Goal: Task Accomplishment & Management: Manage account settings

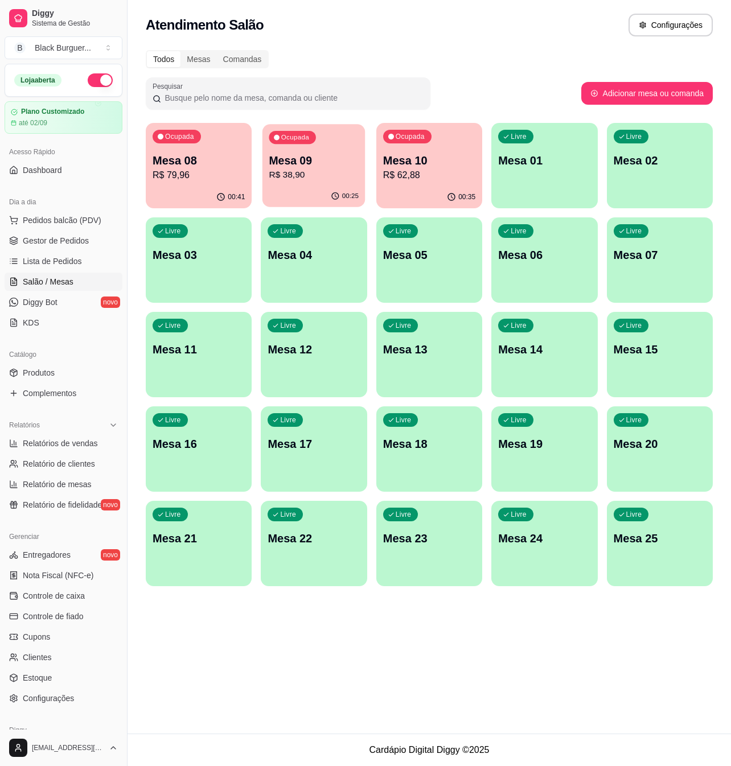
click at [320, 159] on p "Mesa 09" at bounding box center [314, 160] width 90 height 15
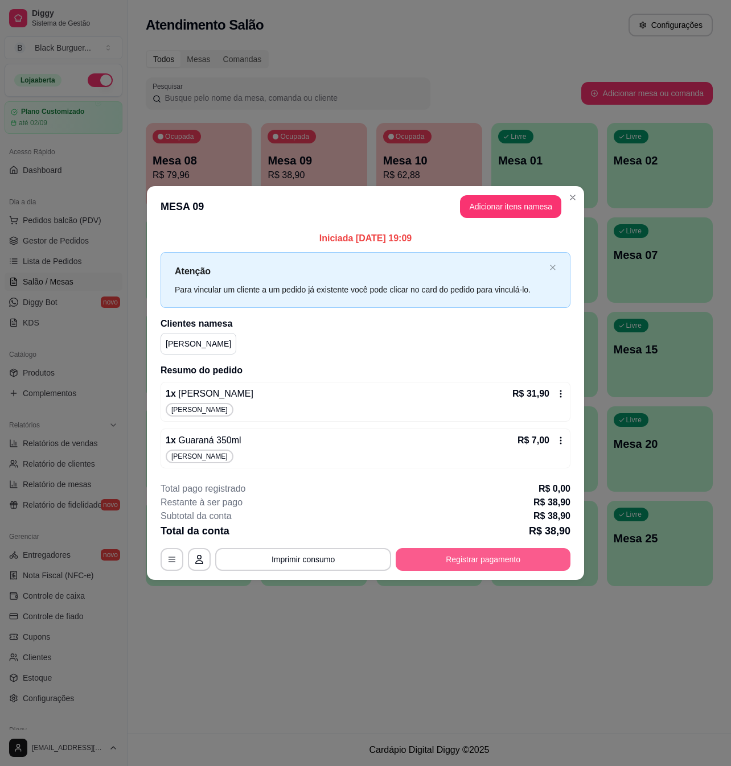
click at [461, 563] on button "Registrar pagamento" at bounding box center [483, 559] width 175 height 23
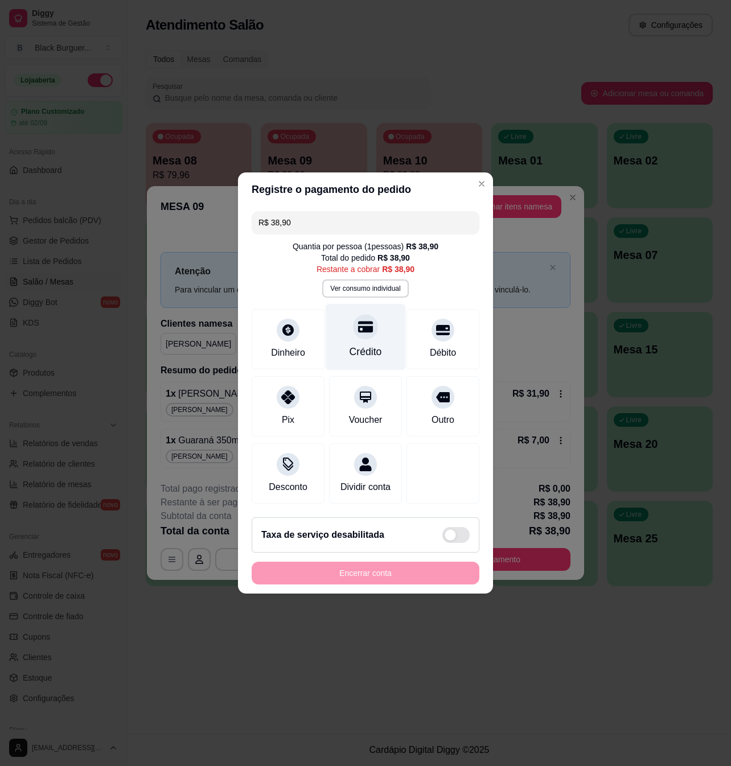
click at [353, 329] on div at bounding box center [365, 326] width 25 height 25
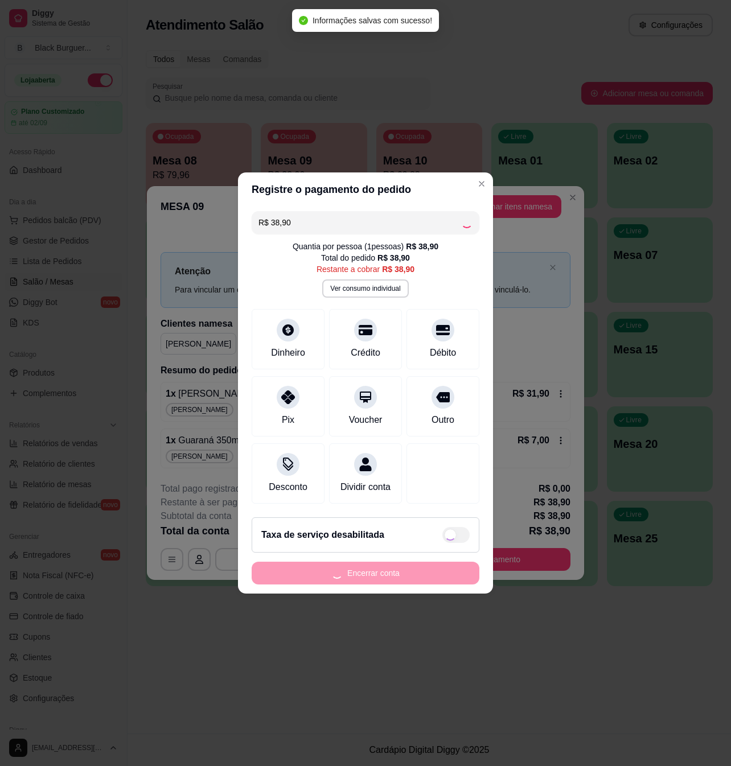
type input "R$ 0,00"
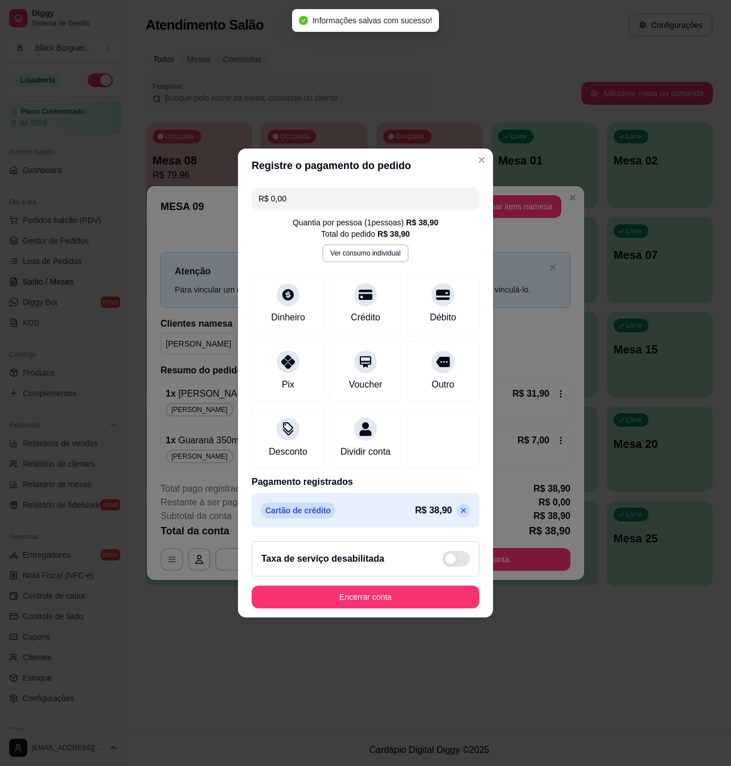
click at [392, 595] on button "Encerrar conta" at bounding box center [366, 597] width 228 height 23
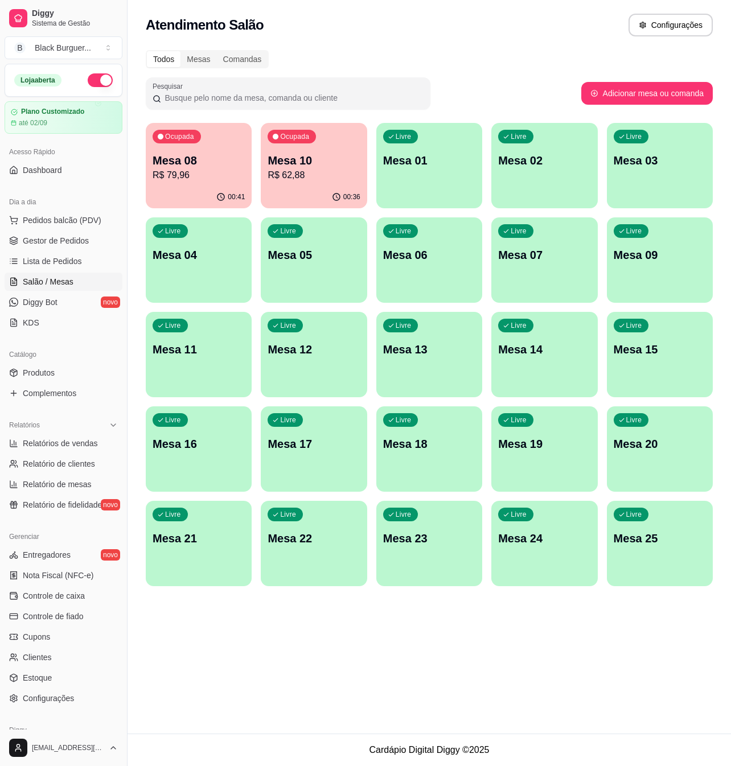
click at [237, 153] on p "Mesa 08" at bounding box center [199, 161] width 92 height 16
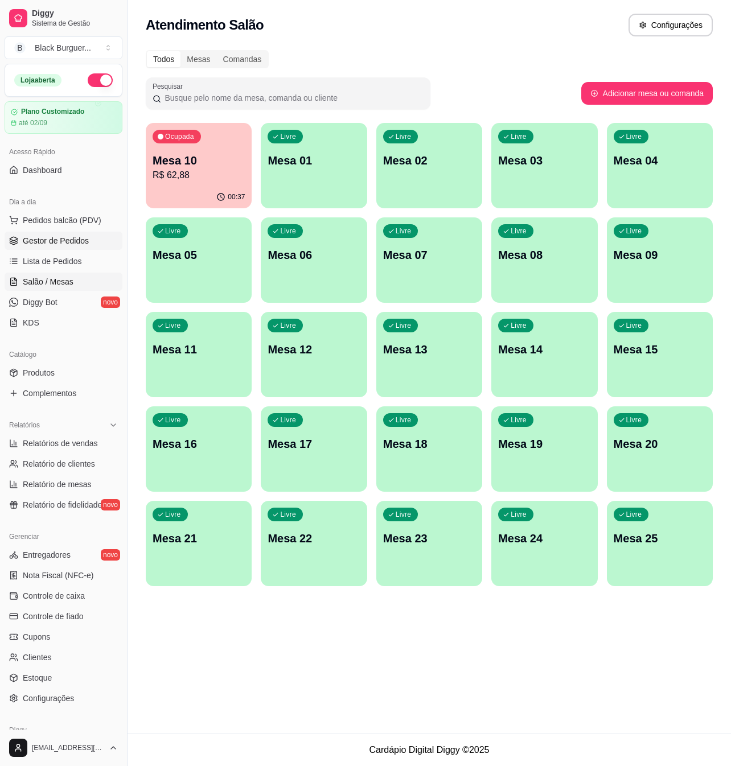
click at [57, 240] on span "Gestor de Pedidos" at bounding box center [56, 240] width 66 height 11
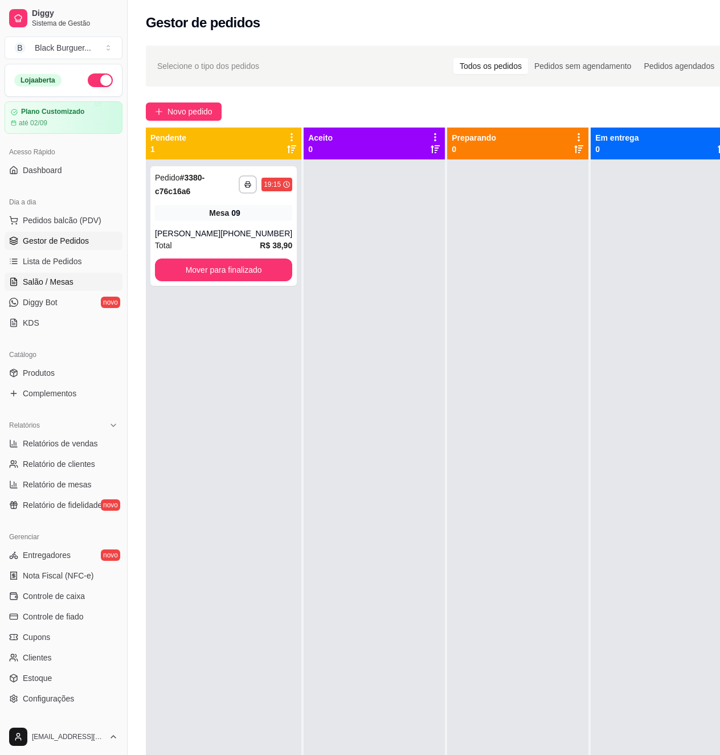
click at [77, 276] on link "Salão / Mesas" at bounding box center [64, 282] width 118 height 18
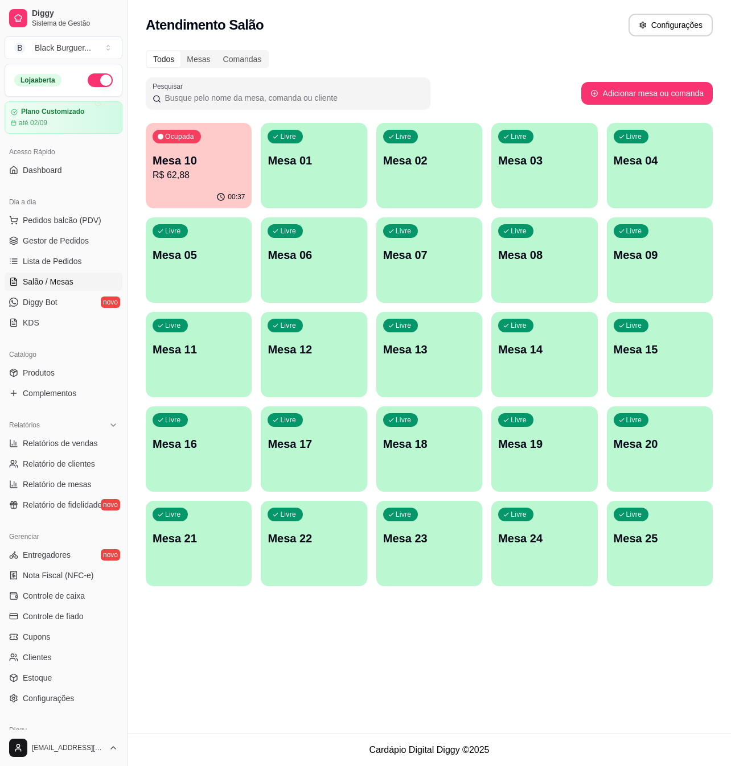
click at [235, 165] on p "Mesa 10" at bounding box center [199, 161] width 92 height 16
click at [46, 249] on link "Gestor de Pedidos" at bounding box center [64, 241] width 118 height 18
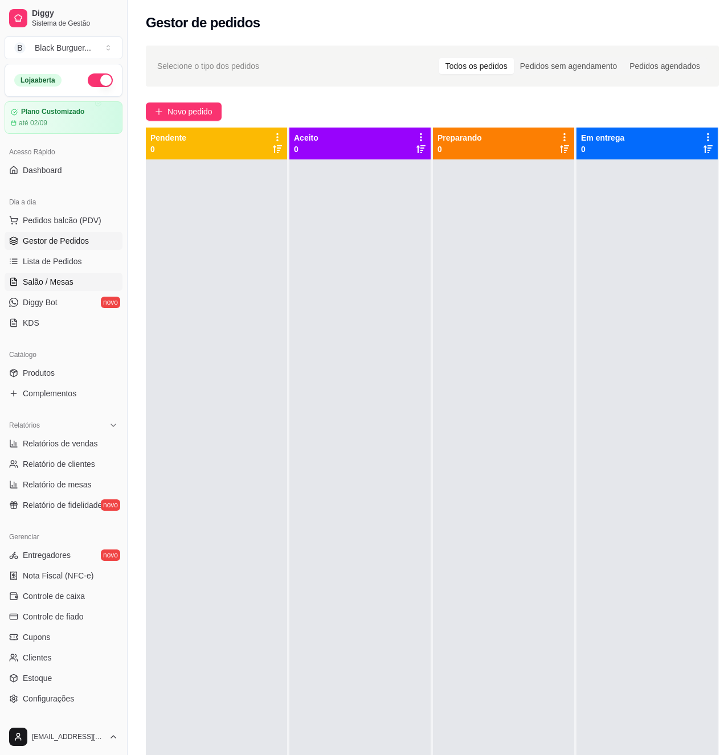
click at [66, 281] on span "Salão / Mesas" at bounding box center [48, 281] width 51 height 11
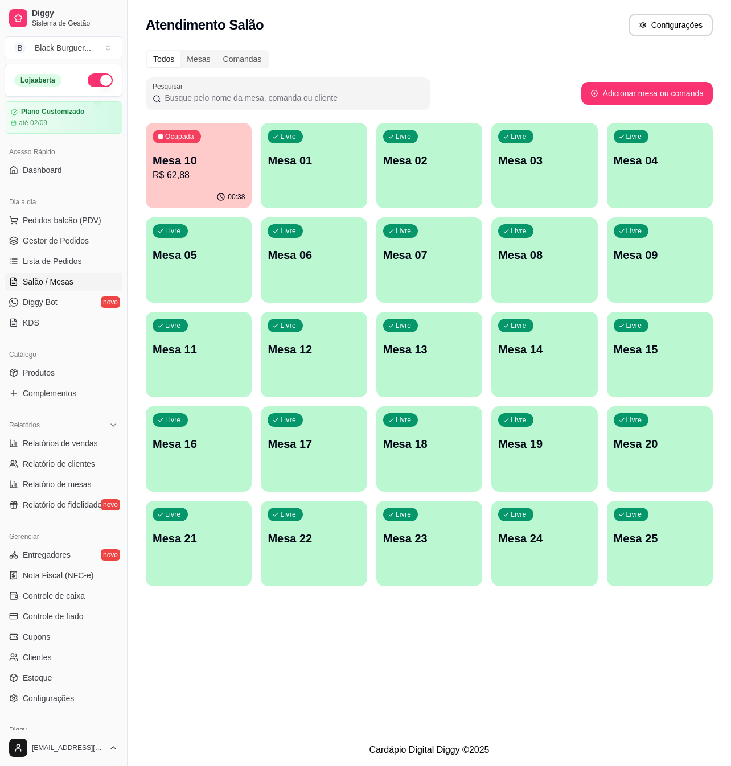
click at [224, 161] on p "Mesa 10" at bounding box center [199, 161] width 92 height 16
click at [160, 167] on p "Mesa 10" at bounding box center [199, 161] width 92 height 16
click at [81, 241] on span "Gestor de Pedidos" at bounding box center [56, 240] width 66 height 11
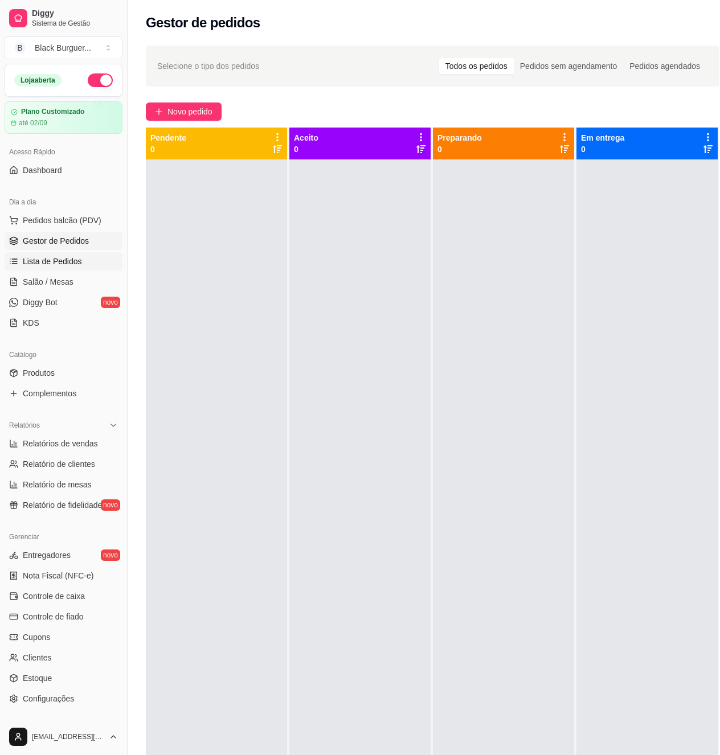
click at [64, 265] on span "Lista de Pedidos" at bounding box center [52, 261] width 59 height 11
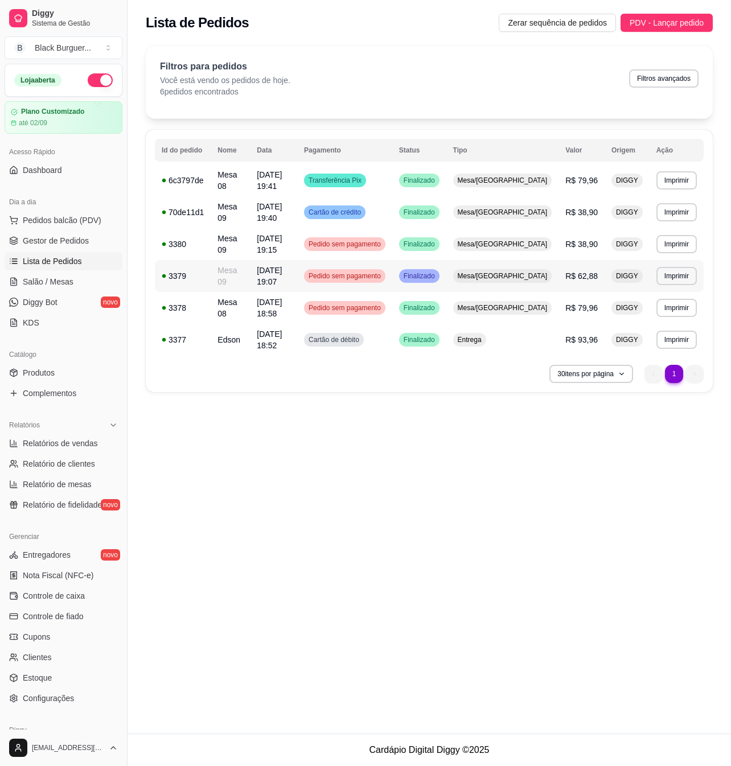
click at [437, 272] on span "Finalizado" at bounding box center [419, 276] width 36 height 9
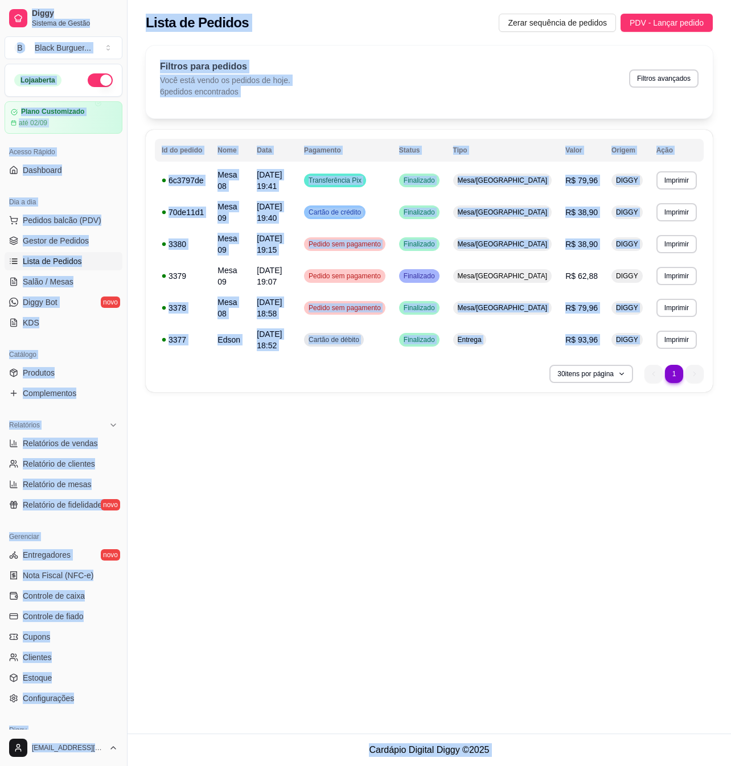
click at [458, 260] on div "Mesa" at bounding box center [440, 266] width 151 height 13
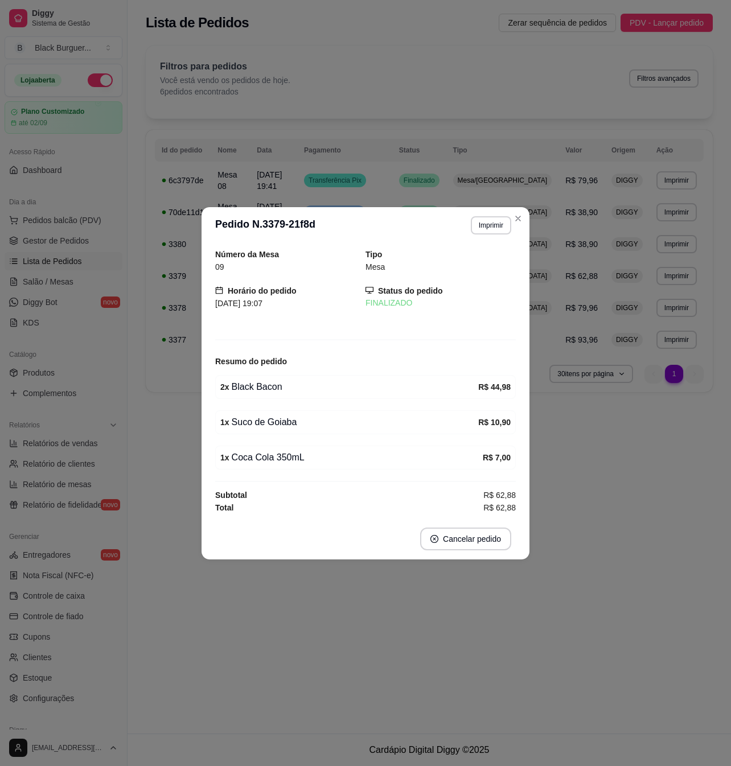
click at [526, 338] on div "Número da Mesa 09 Tipo Mesa Horário do pedido [DATE] 19:07 Status do pedido FIN…" at bounding box center [366, 381] width 328 height 275
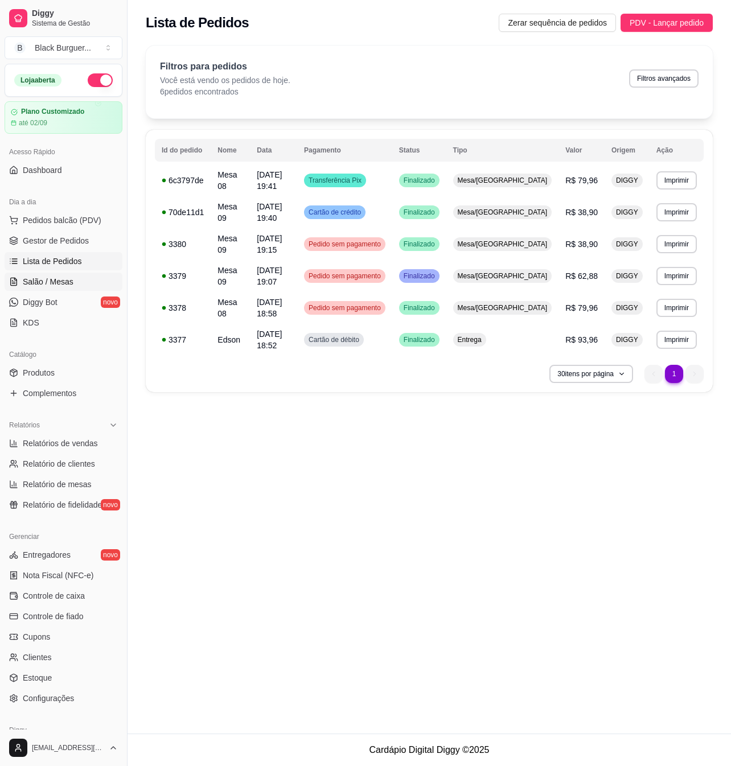
click at [28, 281] on span "Salão / Mesas" at bounding box center [48, 281] width 51 height 11
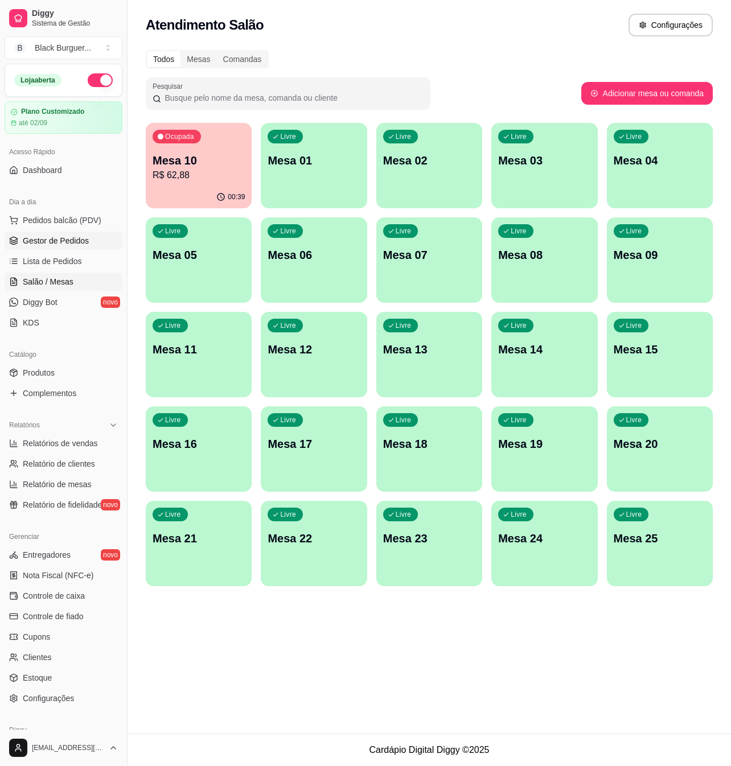
click at [33, 244] on span "Gestor de Pedidos" at bounding box center [56, 240] width 66 height 11
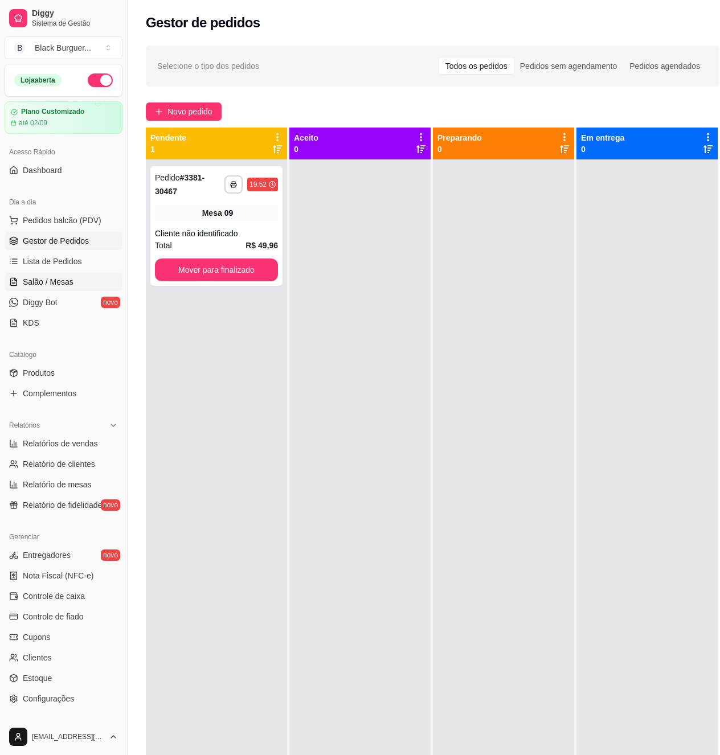
click at [35, 283] on span "Salão / Mesas" at bounding box center [48, 281] width 51 height 11
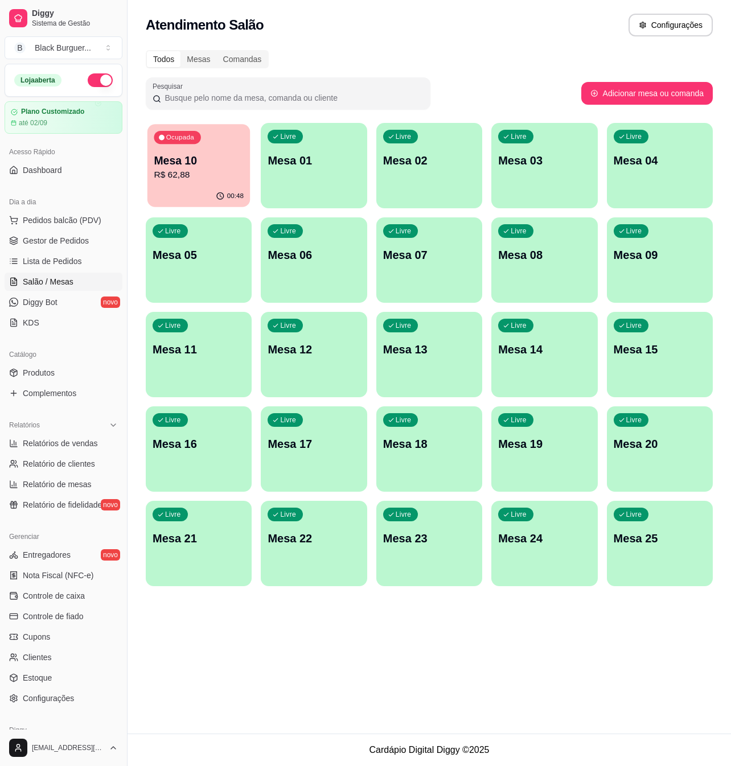
click at [167, 170] on p "R$ 62,88" at bounding box center [199, 174] width 90 height 13
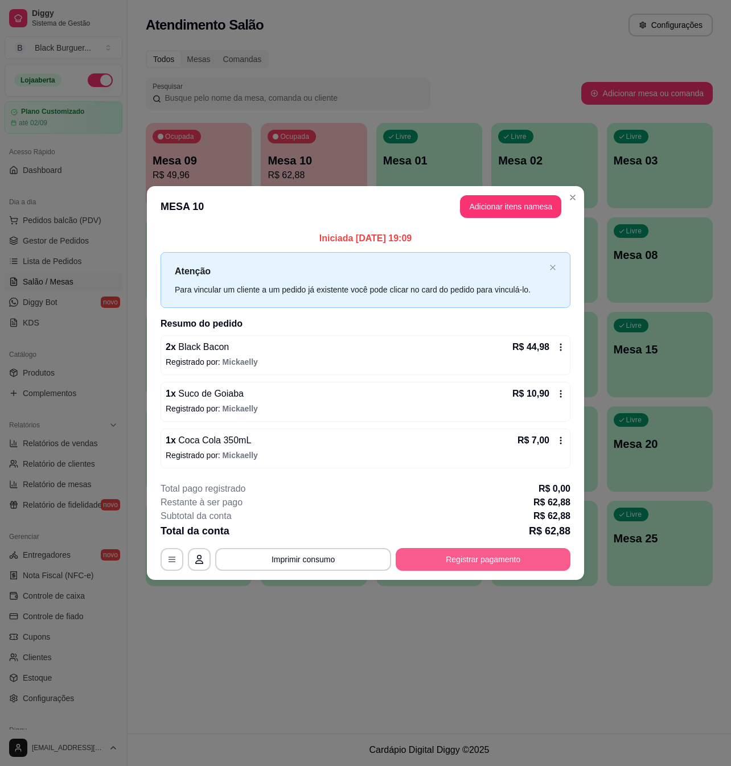
click at [474, 560] on button "Registrar pagamento" at bounding box center [483, 559] width 175 height 23
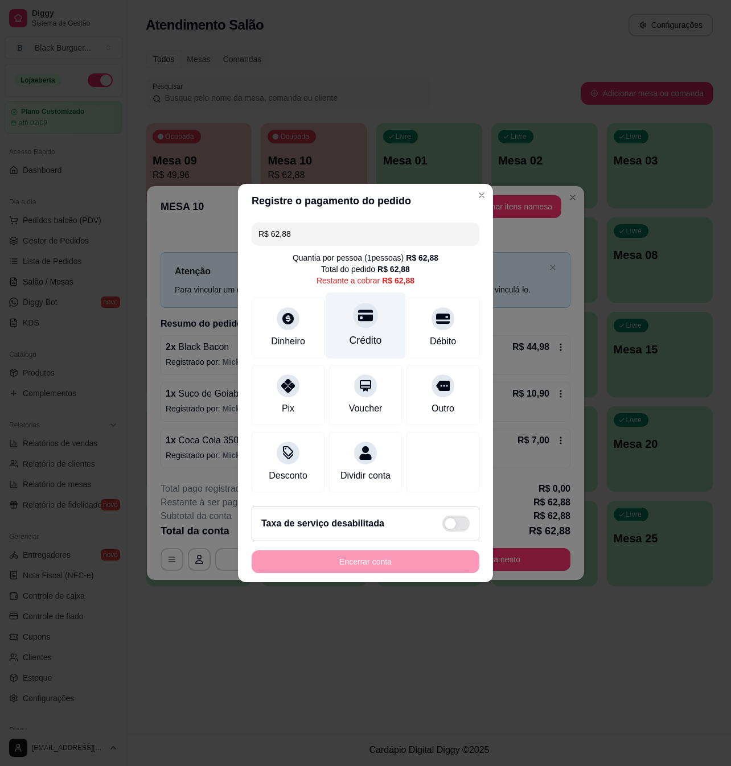
click at [351, 323] on div "Crédito" at bounding box center [366, 326] width 80 height 67
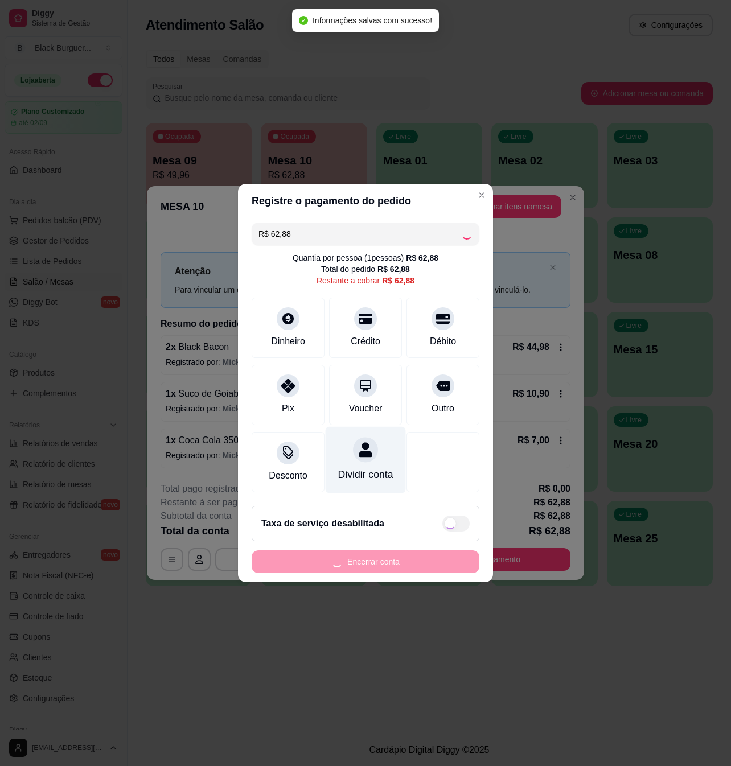
type input "R$ 0,00"
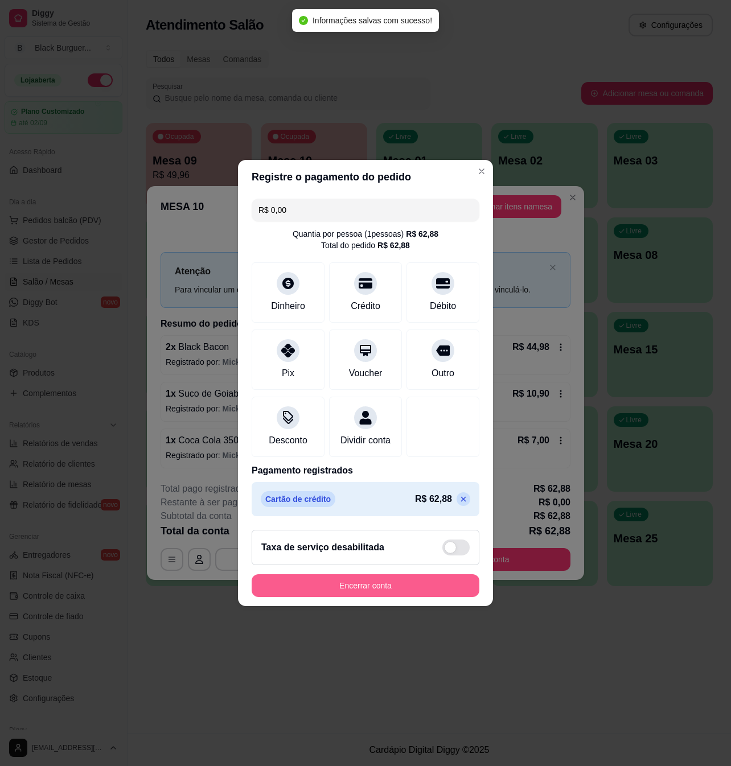
click at [401, 586] on button "Encerrar conta" at bounding box center [366, 585] width 228 height 23
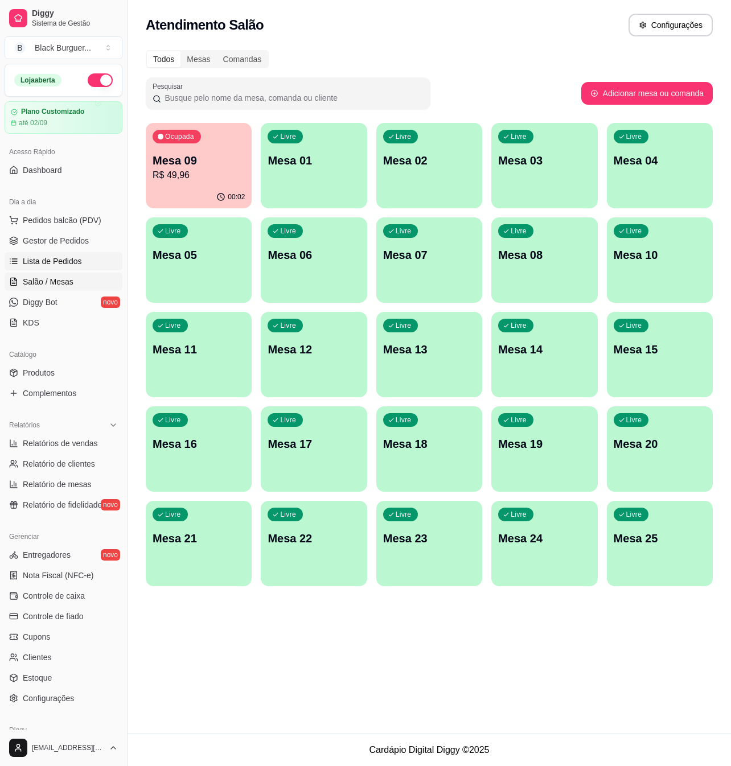
click at [64, 253] on link "Lista de Pedidos" at bounding box center [64, 261] width 118 height 18
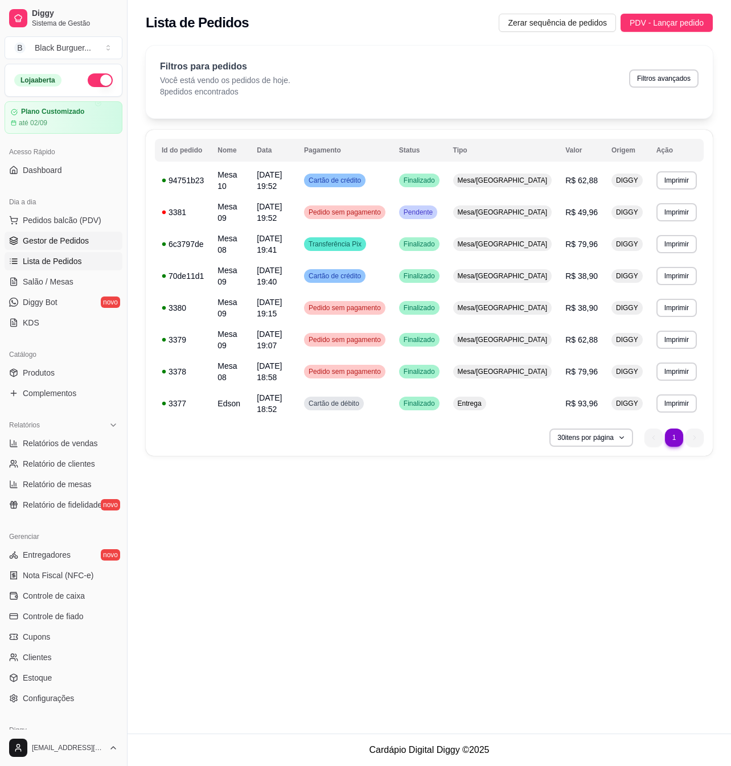
click at [83, 237] on span "Gestor de Pedidos" at bounding box center [56, 240] width 66 height 11
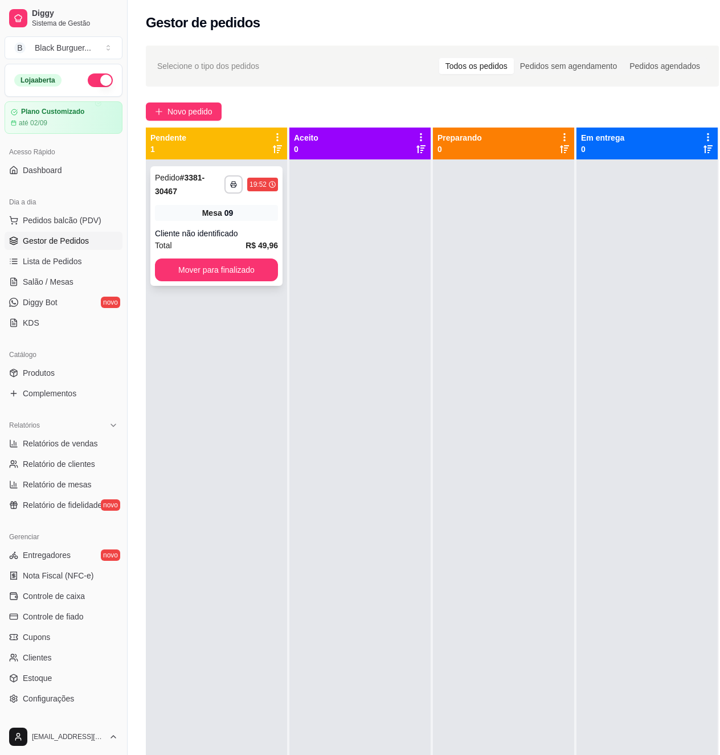
click at [176, 232] on div "Cliente não identificado" at bounding box center [216, 233] width 123 height 11
click at [64, 264] on span "Lista de Pedidos" at bounding box center [52, 261] width 59 height 11
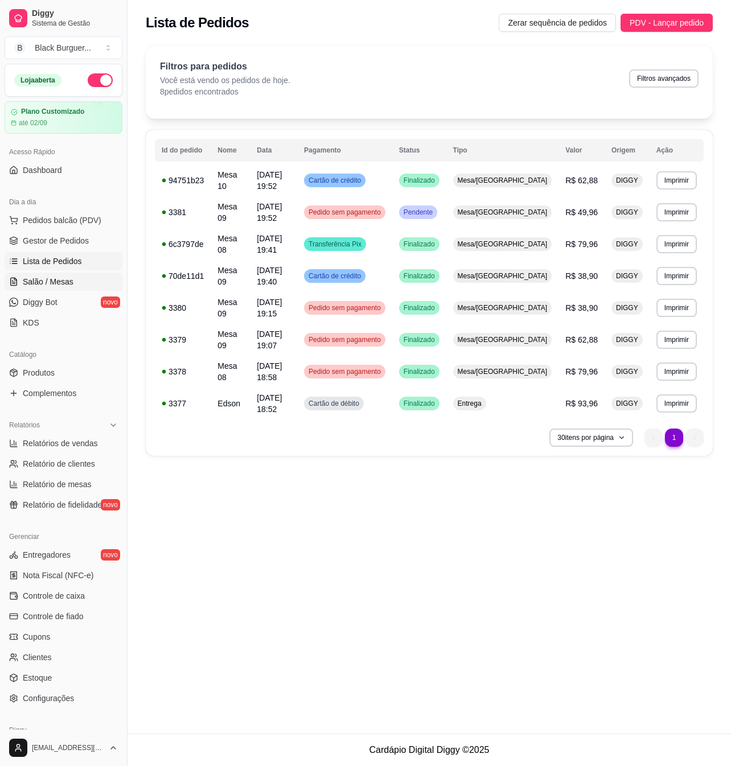
click at [64, 280] on span "Salão / Mesas" at bounding box center [48, 281] width 51 height 11
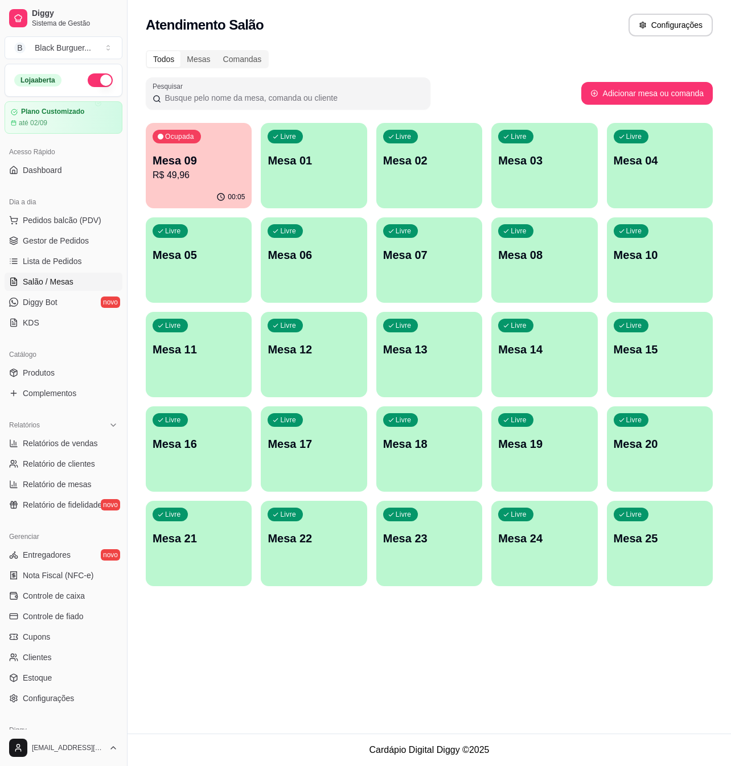
click at [149, 181] on div "Ocupada Mesa 09 R$ 49,96" at bounding box center [199, 154] width 106 height 63
click at [224, 160] on p "Mesa 09" at bounding box center [199, 160] width 90 height 15
click at [81, 242] on span "Gestor de Pedidos" at bounding box center [56, 240] width 66 height 11
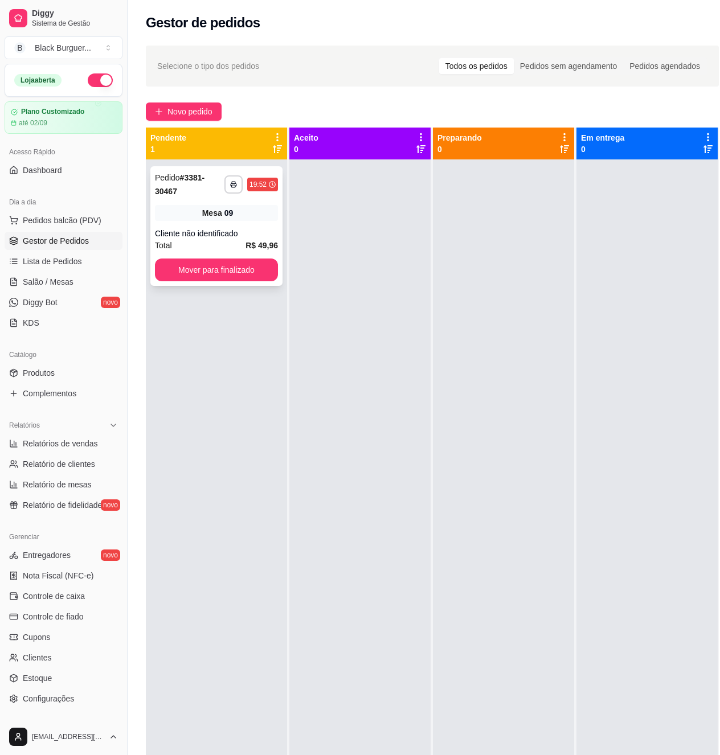
click at [213, 228] on div "Cliente não identificado" at bounding box center [216, 233] width 123 height 11
click at [92, 281] on link "Salão / Mesas" at bounding box center [64, 282] width 118 height 18
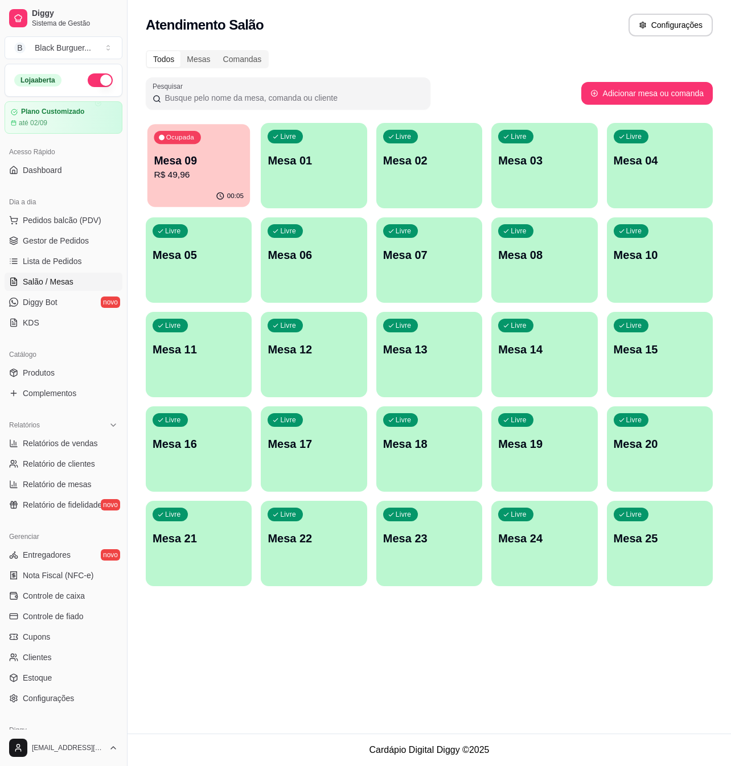
click at [215, 187] on div "00:05" at bounding box center [198, 197] width 103 height 22
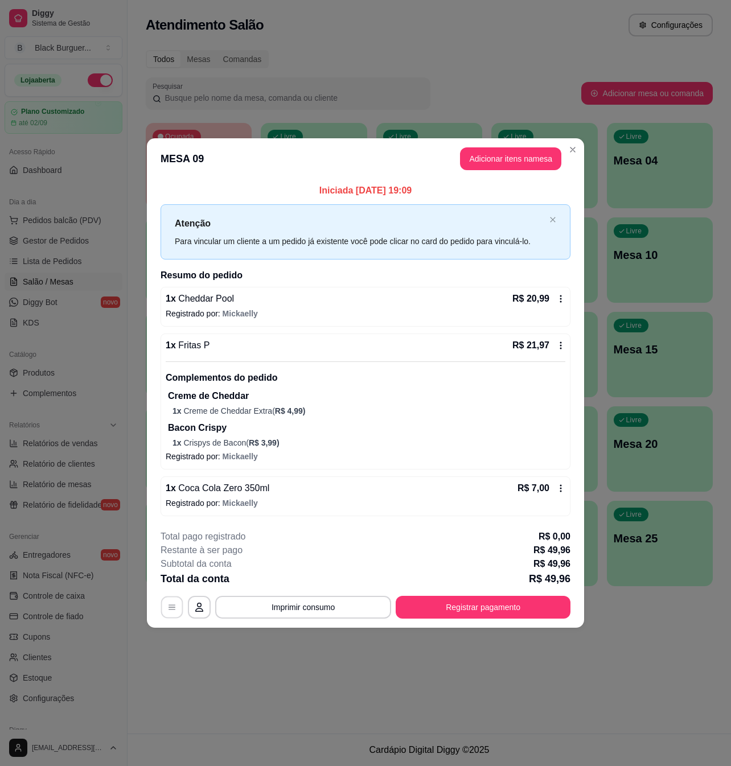
click at [166, 611] on button "button" at bounding box center [172, 608] width 22 height 22
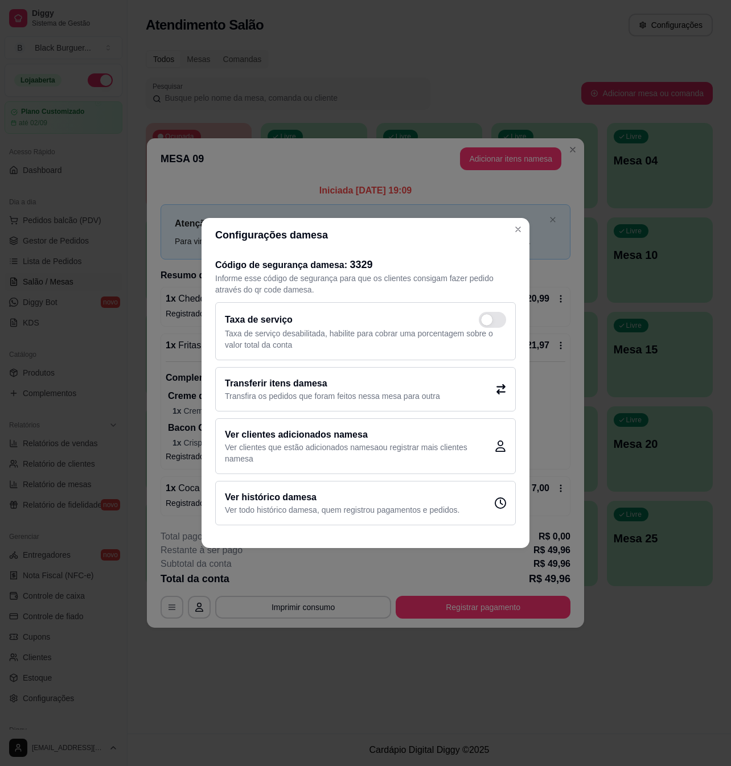
click at [357, 385] on h2 "Transferir itens da mesa" at bounding box center [332, 384] width 215 height 14
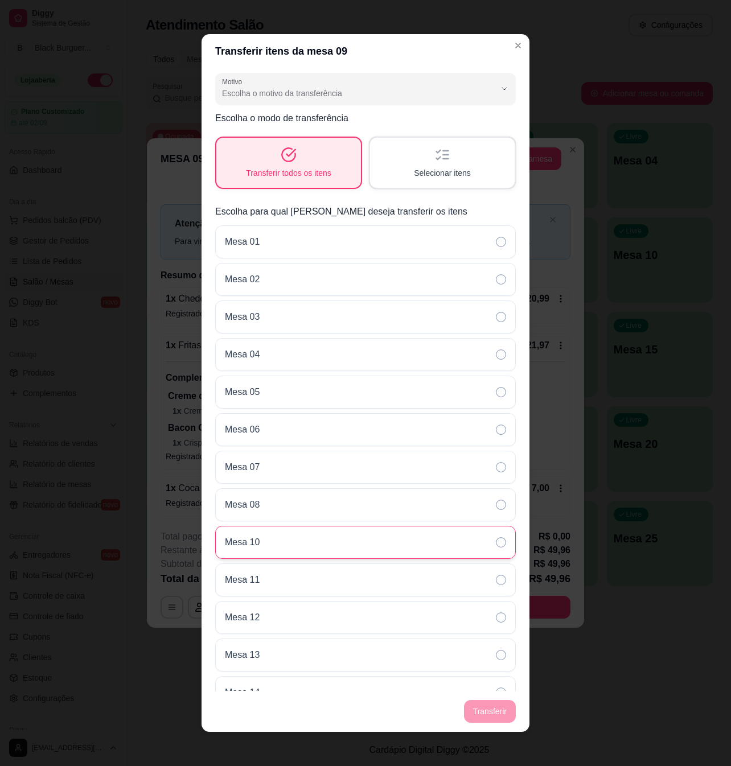
click at [344, 546] on div "Mesa 10" at bounding box center [365, 542] width 301 height 33
click at [317, 164] on div "Transferir todos os itens" at bounding box center [288, 163] width 145 height 50
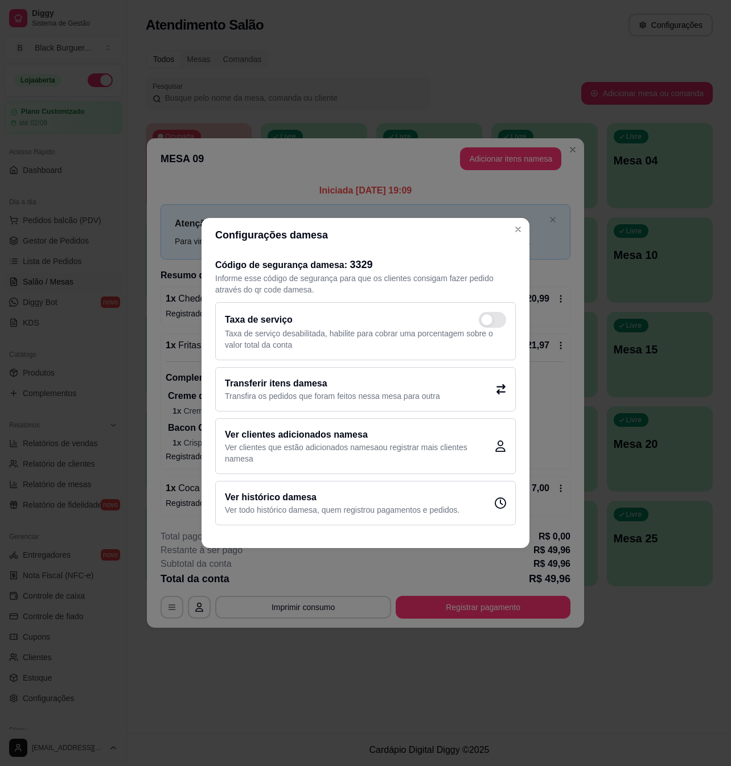
click at [472, 398] on div "Transferir itens da mesa Transfira os pedidos que foram feitos nessa mesa para …" at bounding box center [365, 389] width 301 height 44
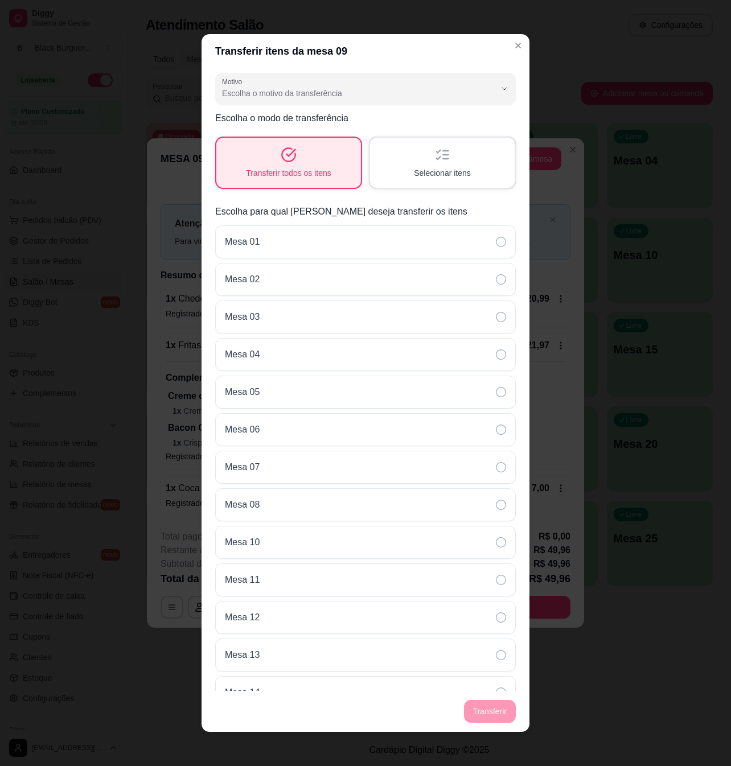
click at [326, 163] on div "Transferir todos os itens" at bounding box center [288, 163] width 145 height 50
click at [375, 556] on div "Mesa 10" at bounding box center [365, 542] width 301 height 33
click at [461, 165] on div "Selecionar itens" at bounding box center [442, 163] width 145 height 50
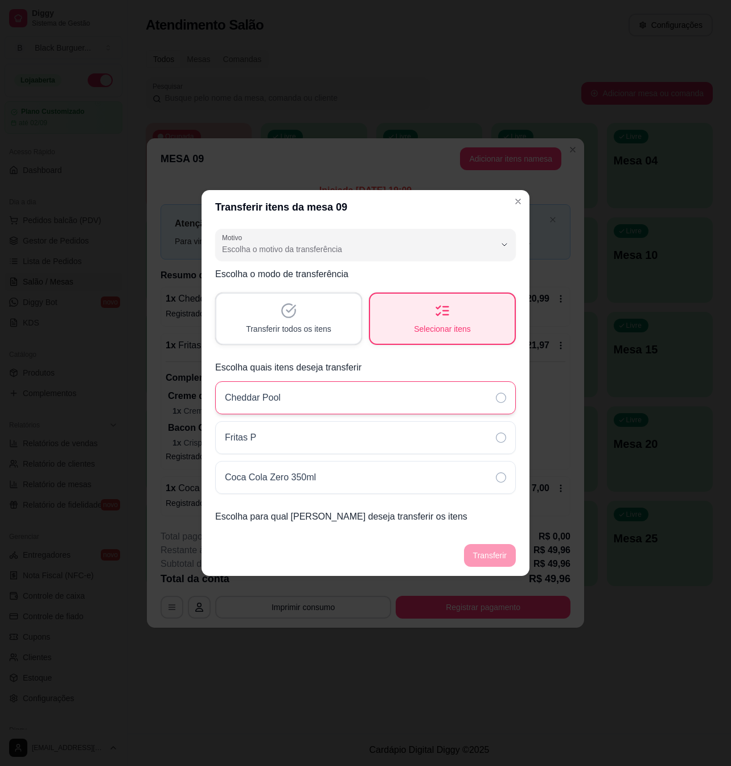
click at [439, 394] on div "Cheddar Pool" at bounding box center [365, 397] width 301 height 33
click at [467, 425] on div "Fritas P" at bounding box center [365, 437] width 301 height 33
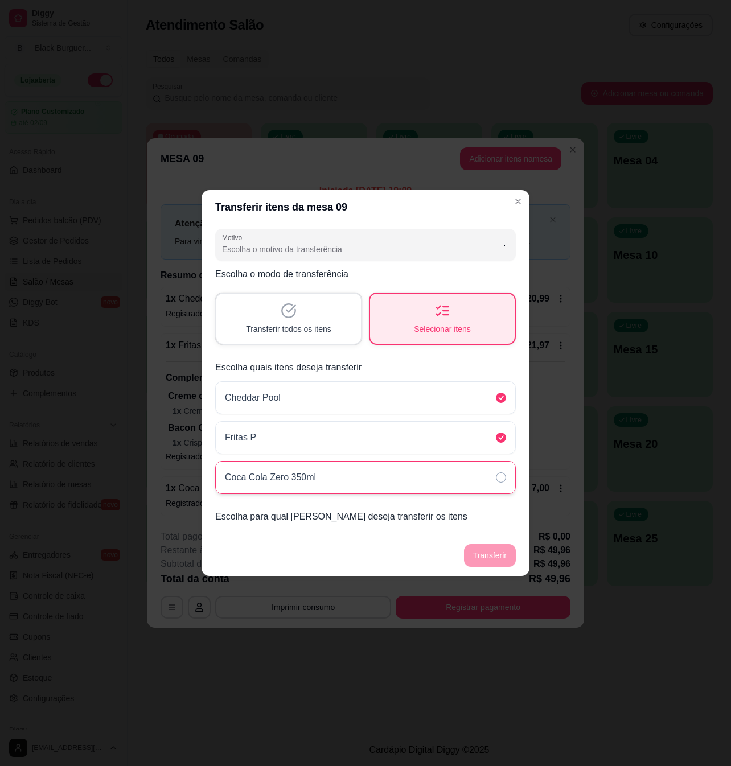
click at [488, 465] on div "Coca Cola Zero 350ml" at bounding box center [365, 477] width 301 height 33
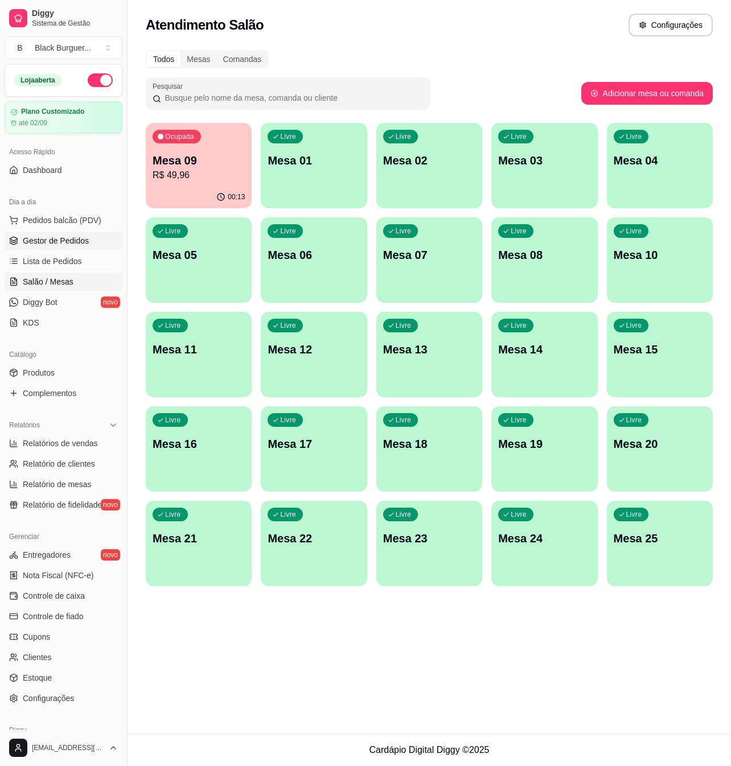
click at [83, 244] on span "Gestor de Pedidos" at bounding box center [56, 240] width 66 height 11
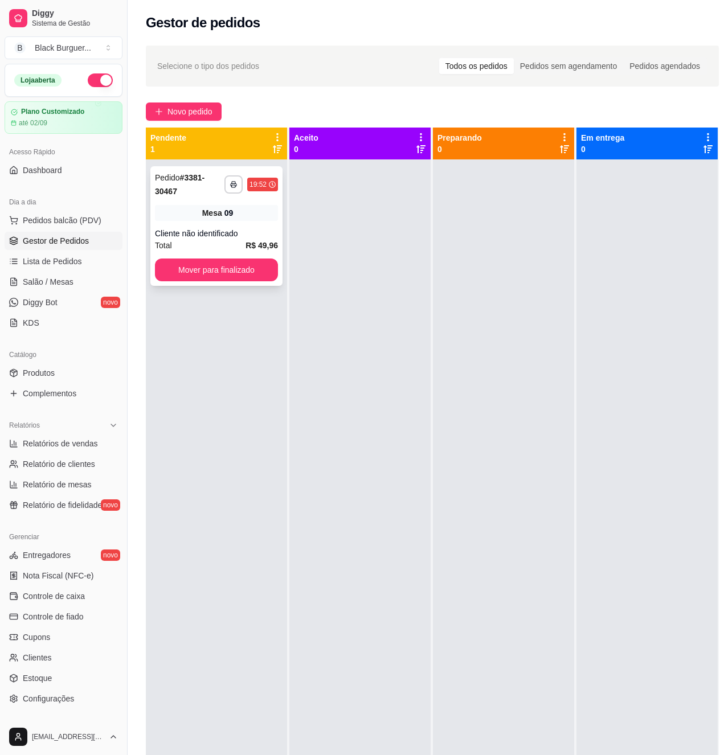
click at [216, 207] on div "Mesa 09" at bounding box center [216, 213] width 123 height 16
click at [187, 197] on div "Pedido # 3381-30467" at bounding box center [189, 184] width 69 height 27
click at [67, 260] on span "Lista de Pedidos" at bounding box center [52, 261] width 59 height 11
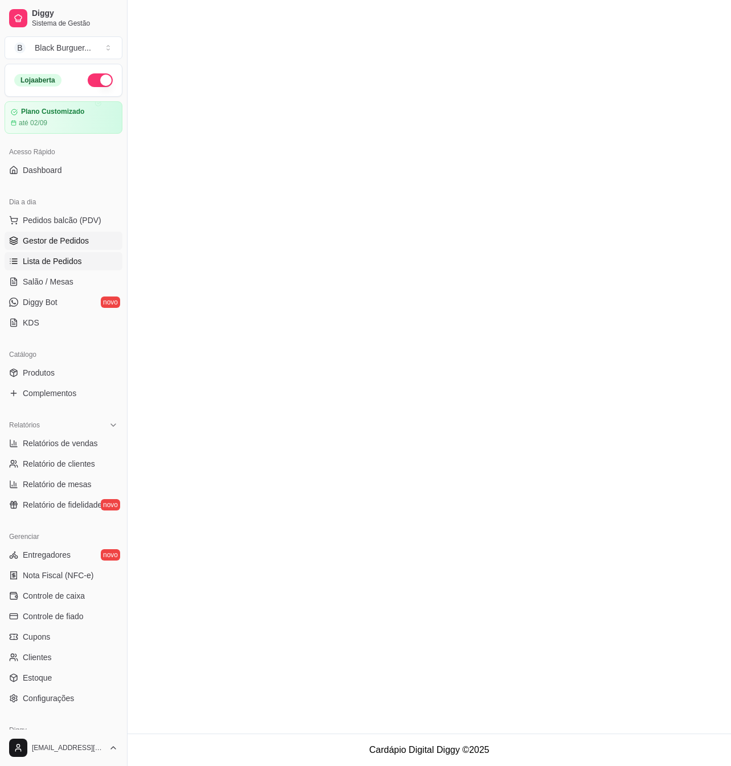
click at [71, 241] on span "Gestor de Pedidos" at bounding box center [56, 240] width 66 height 11
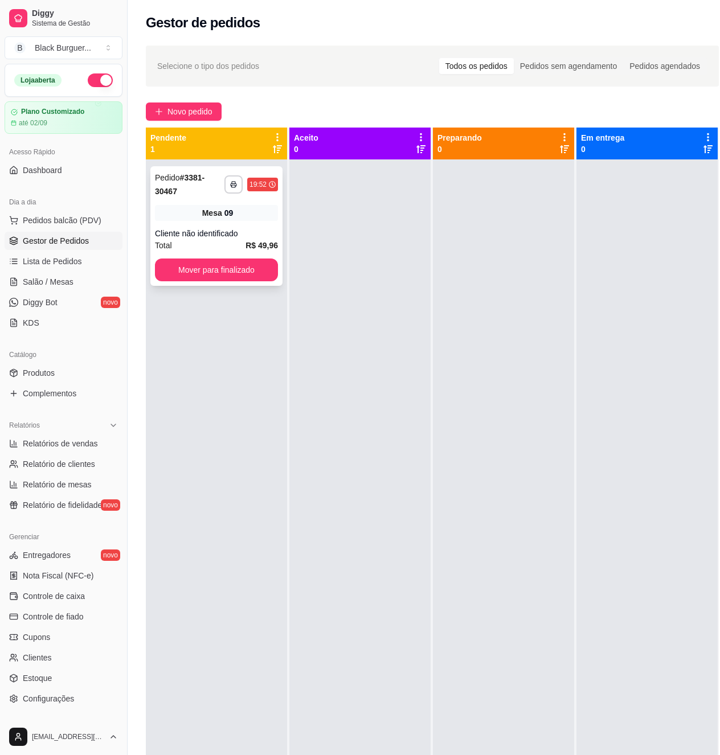
click at [221, 215] on span "Mesa" at bounding box center [212, 212] width 20 height 11
click at [192, 228] on div "Cliente não identificado" at bounding box center [216, 233] width 123 height 11
drag, startPoint x: 239, startPoint y: 236, endPoint x: 227, endPoint y: 237, distance: 12.6
click at [227, 237] on div "Cliente não identificado" at bounding box center [216, 233] width 123 height 11
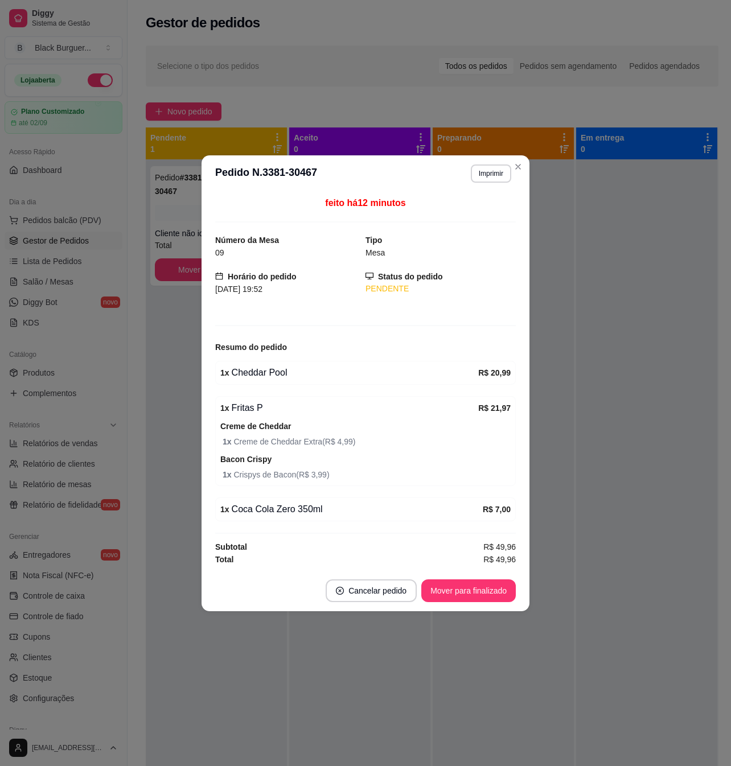
click at [293, 241] on div "Número da Mesa 09" at bounding box center [290, 246] width 150 height 25
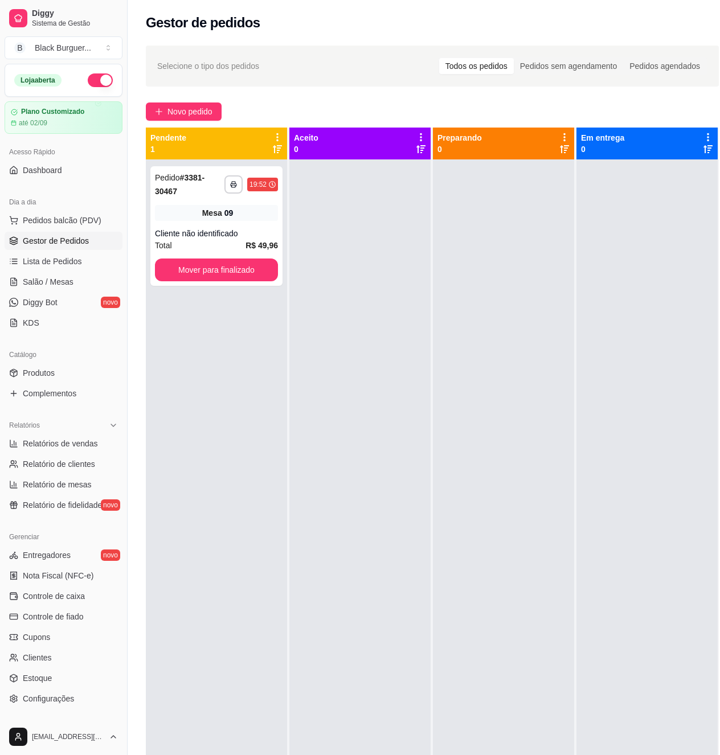
click at [339, 183] on div at bounding box center [359, 536] width 141 height 755
click at [257, 274] on button "Mover para finalizado" at bounding box center [216, 269] width 123 height 23
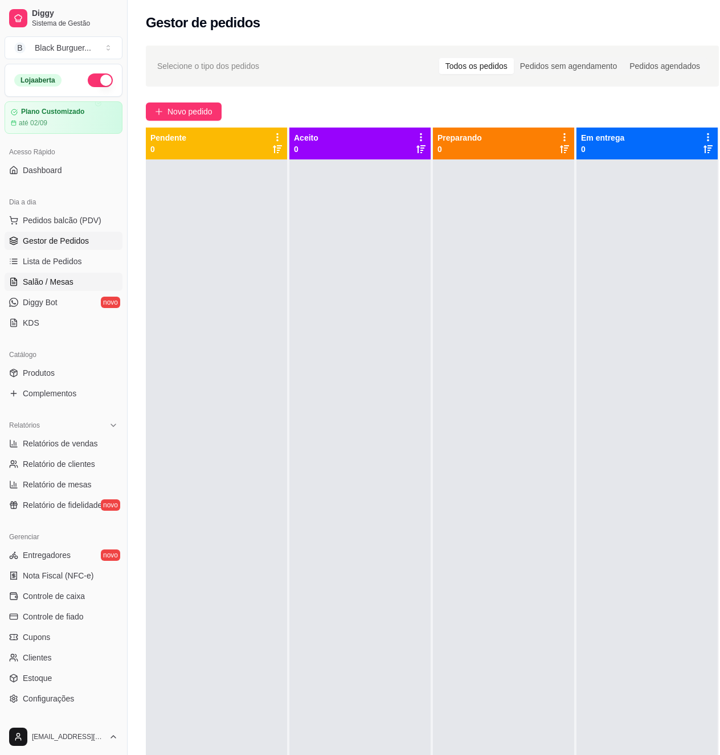
click at [46, 287] on span "Salão / Mesas" at bounding box center [48, 281] width 51 height 11
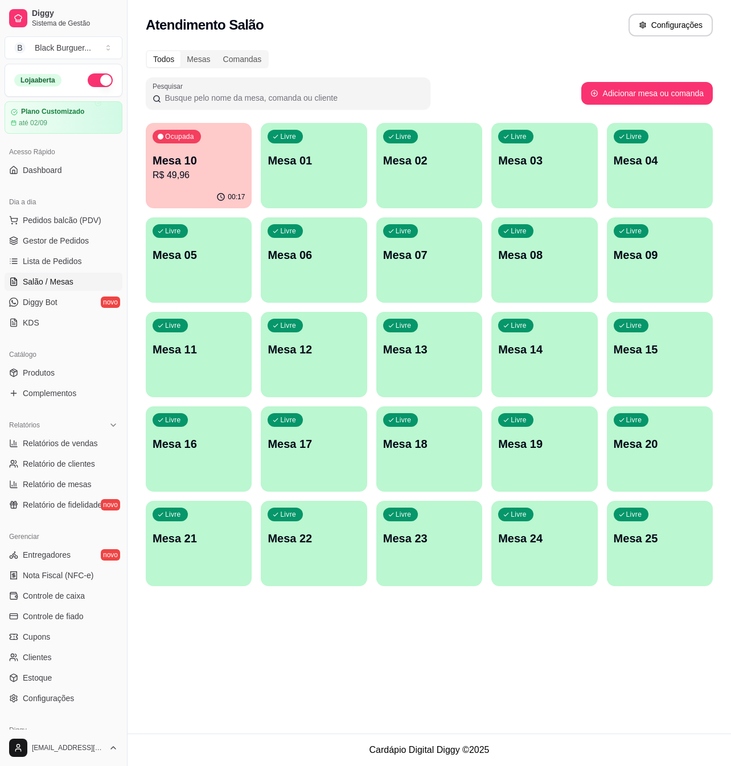
click at [212, 170] on p "R$ 49,96" at bounding box center [199, 175] width 92 height 14
click at [190, 160] on p "Mesa 10" at bounding box center [199, 161] width 92 height 16
click at [185, 170] on p "R$ 49,96" at bounding box center [199, 174] width 90 height 13
click at [61, 262] on span "Lista de Pedidos" at bounding box center [52, 261] width 59 height 11
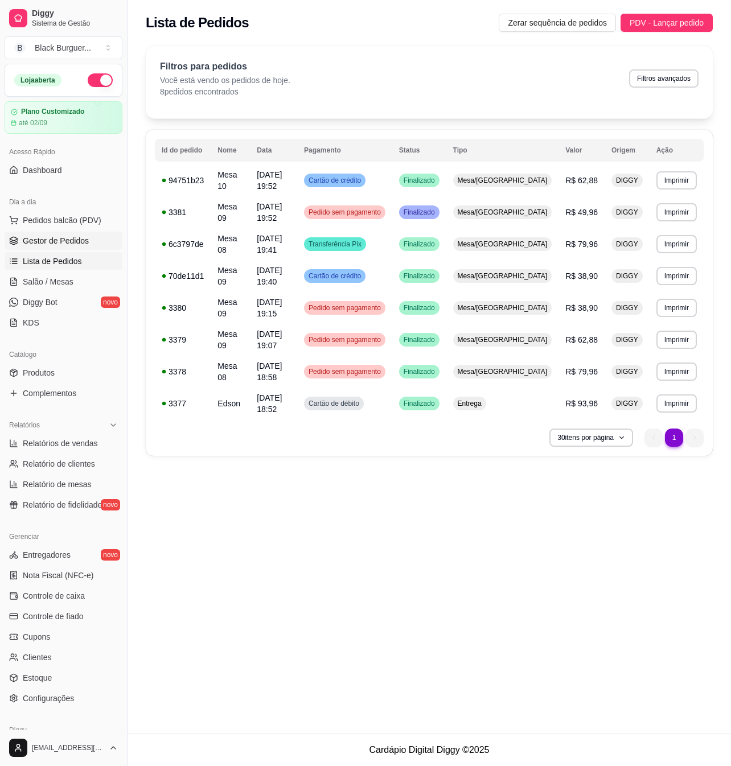
click at [74, 238] on span "Gestor de Pedidos" at bounding box center [56, 240] width 66 height 11
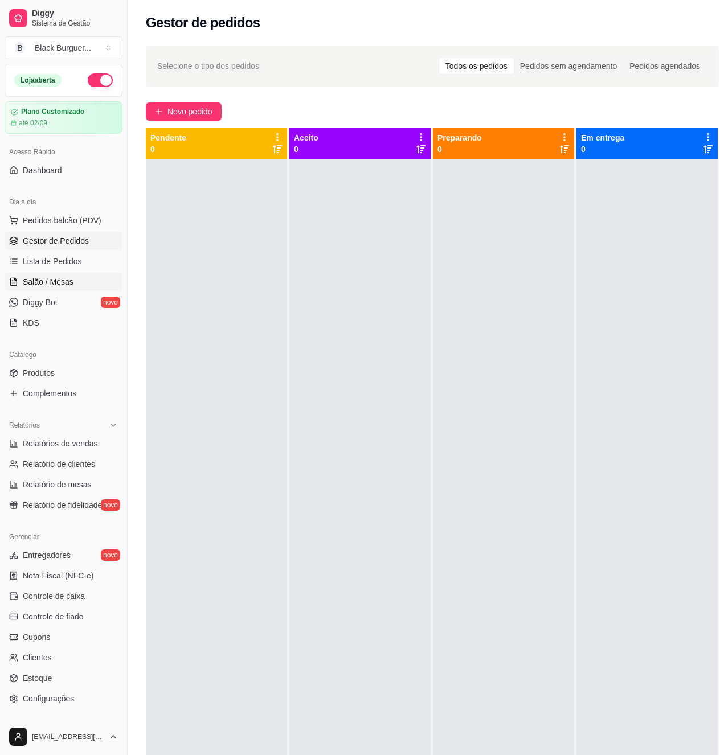
click at [20, 288] on link "Salão / Mesas" at bounding box center [64, 282] width 118 height 18
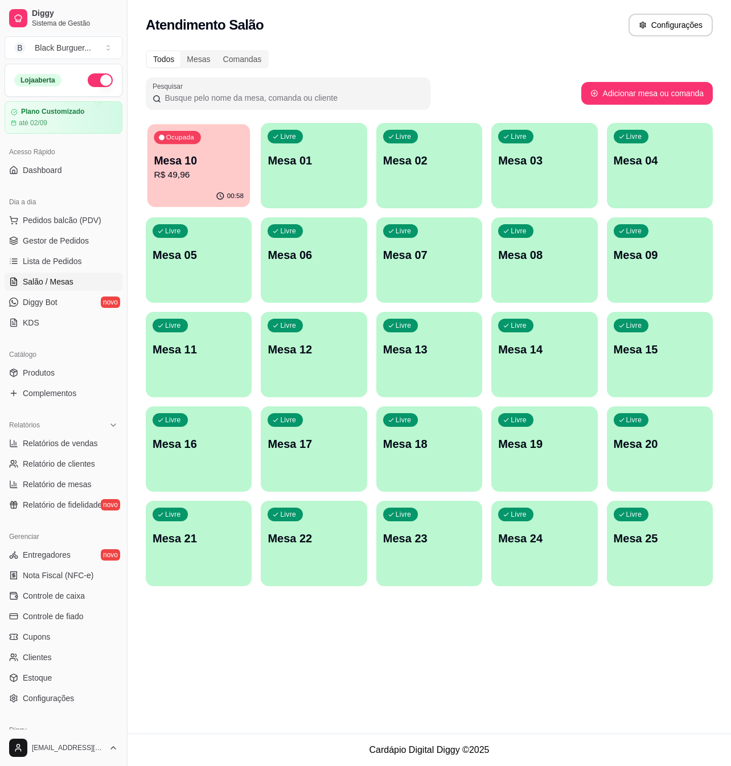
click at [215, 148] on div "Ocupada Mesa 10 R$ 49,96" at bounding box center [198, 154] width 103 height 61
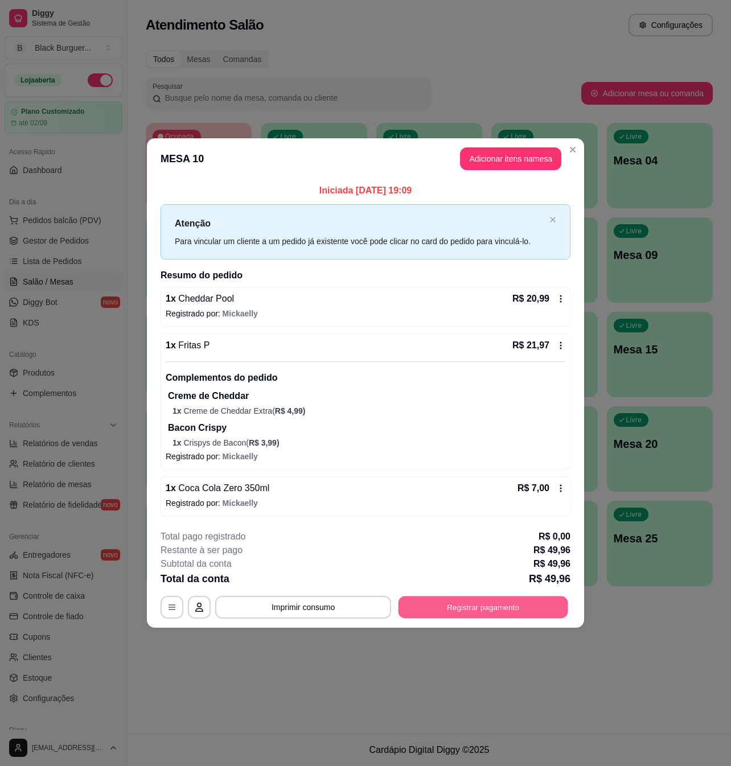
click at [479, 611] on button "Registrar pagamento" at bounding box center [483, 608] width 170 height 22
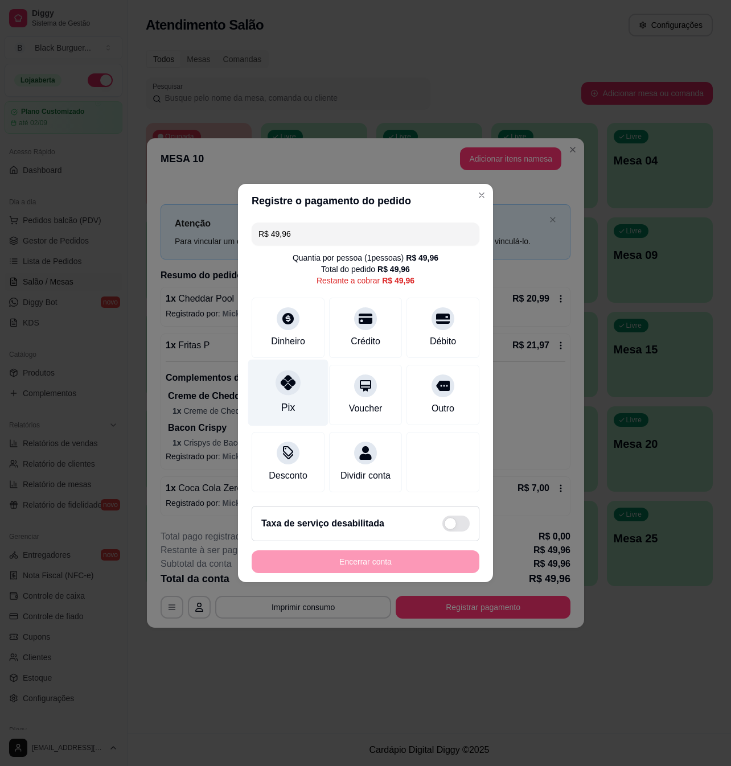
click at [267, 375] on div "Pix" at bounding box center [288, 393] width 80 height 67
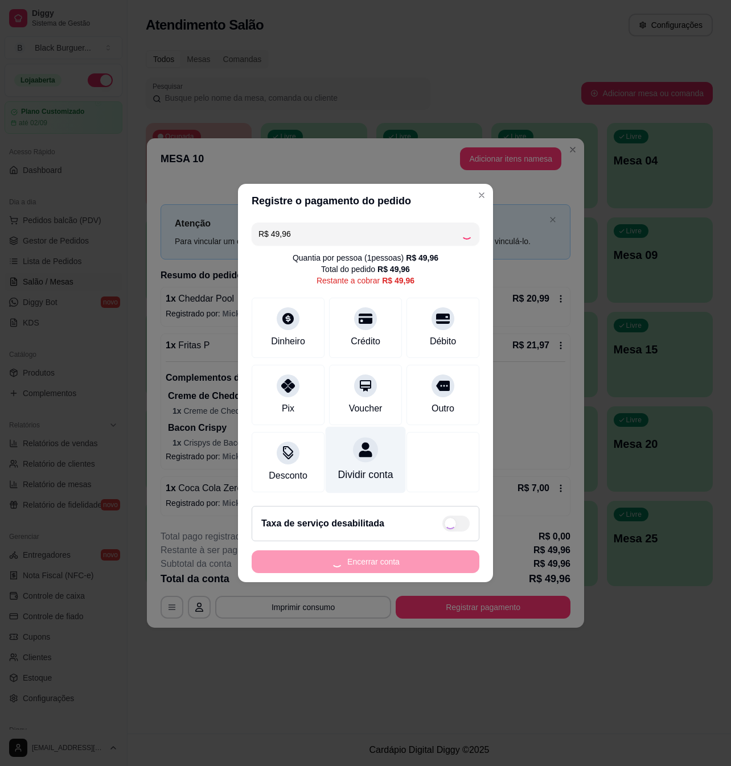
type input "R$ 0,00"
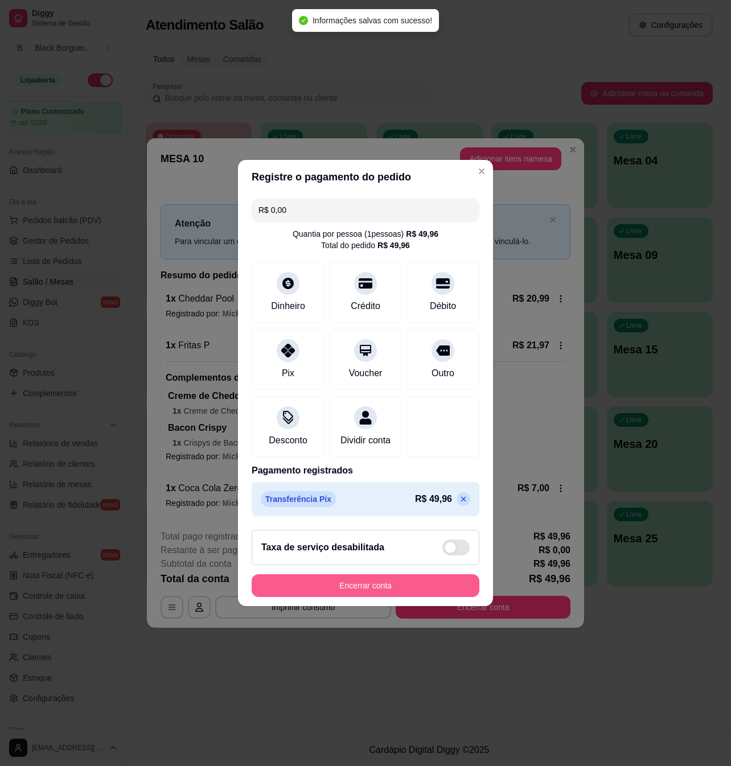
click at [372, 597] on button "Encerrar conta" at bounding box center [366, 585] width 228 height 23
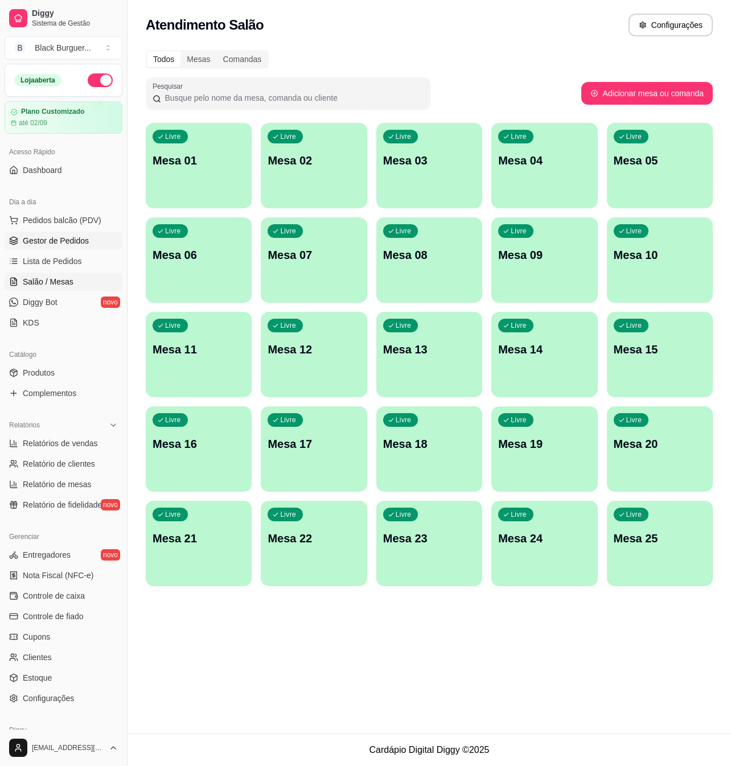
click at [53, 249] on link "Gestor de Pedidos" at bounding box center [64, 241] width 118 height 18
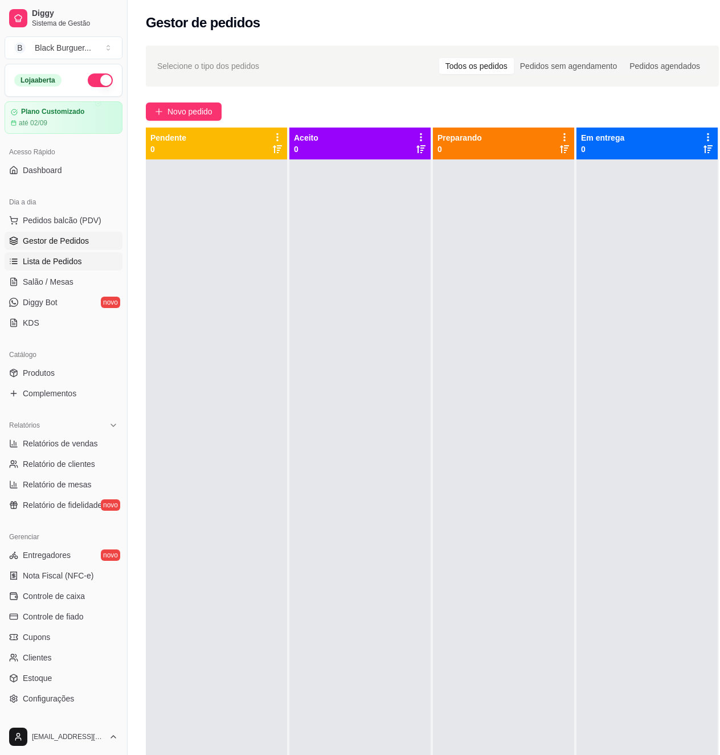
click at [76, 264] on span "Lista de Pedidos" at bounding box center [52, 261] width 59 height 11
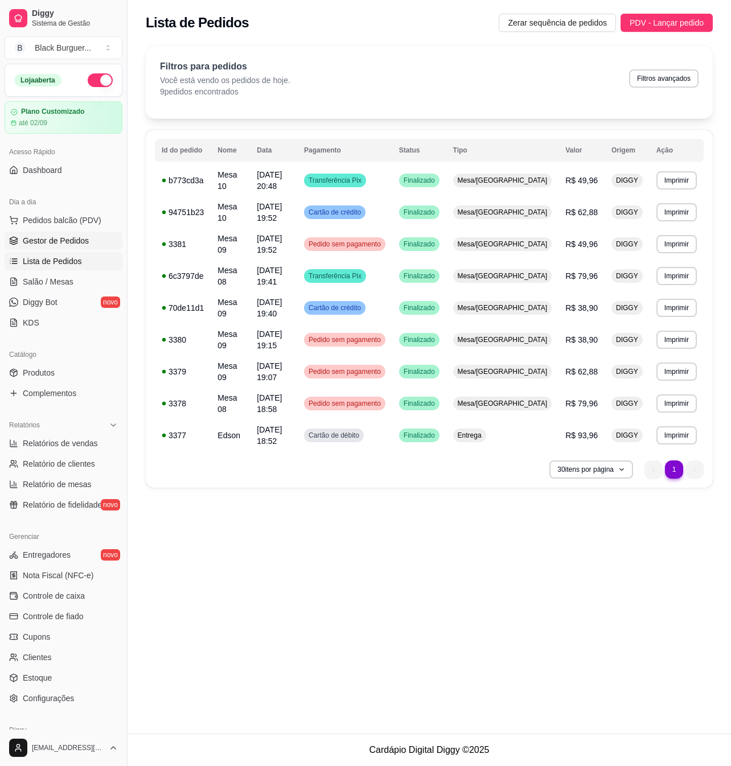
click at [79, 237] on span "Gestor de Pedidos" at bounding box center [56, 240] width 66 height 11
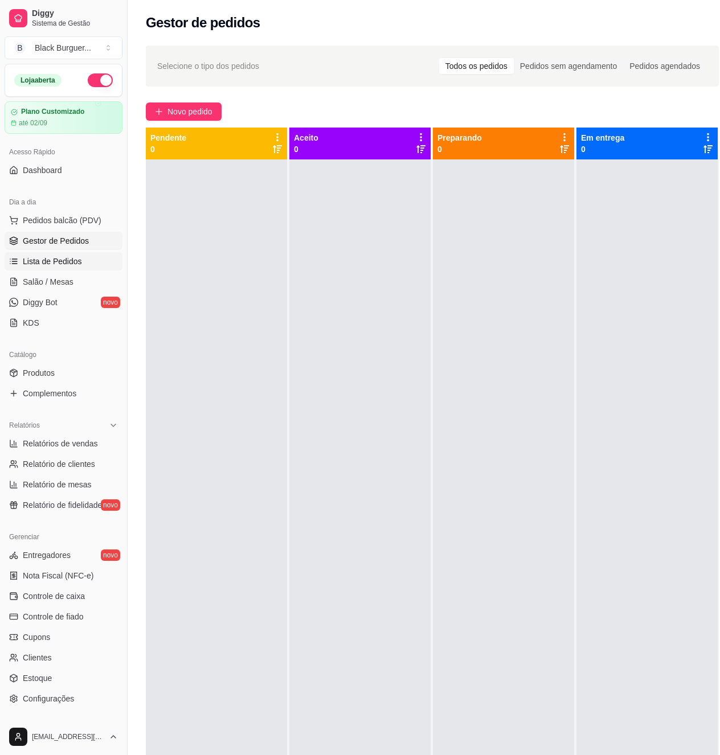
click at [69, 265] on span "Lista de Pedidos" at bounding box center [52, 261] width 59 height 11
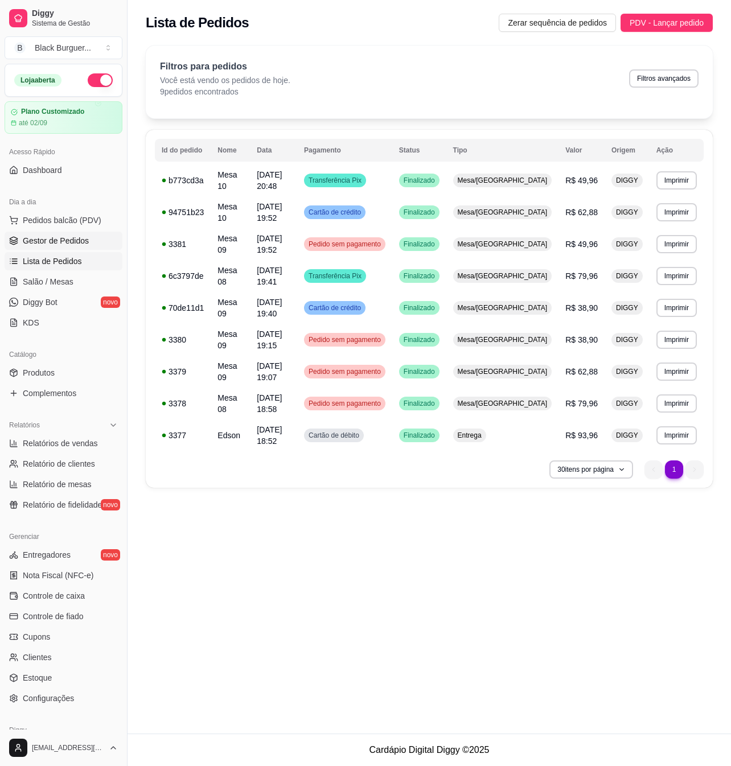
click at [71, 236] on span "Gestor de Pedidos" at bounding box center [56, 240] width 66 height 11
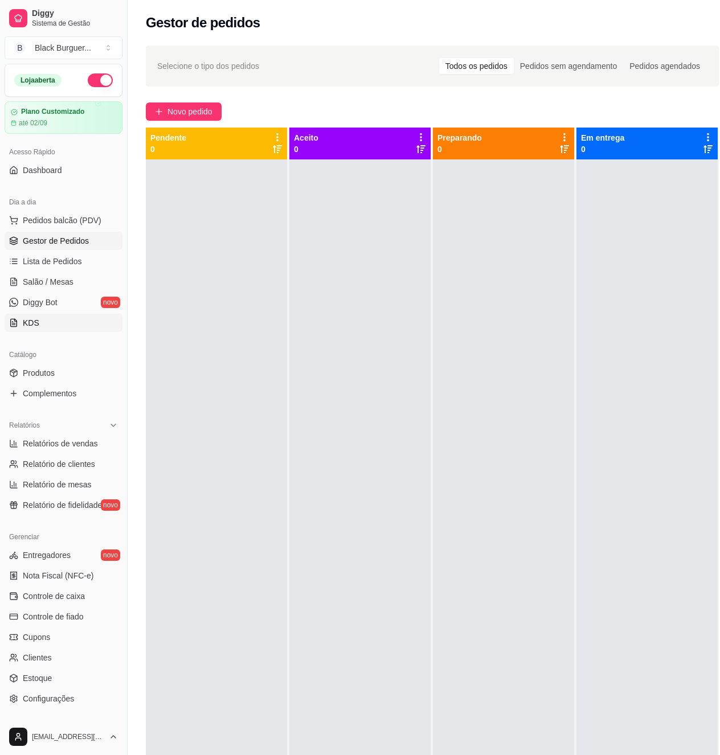
click at [46, 321] on link "KDS" at bounding box center [64, 323] width 118 height 18
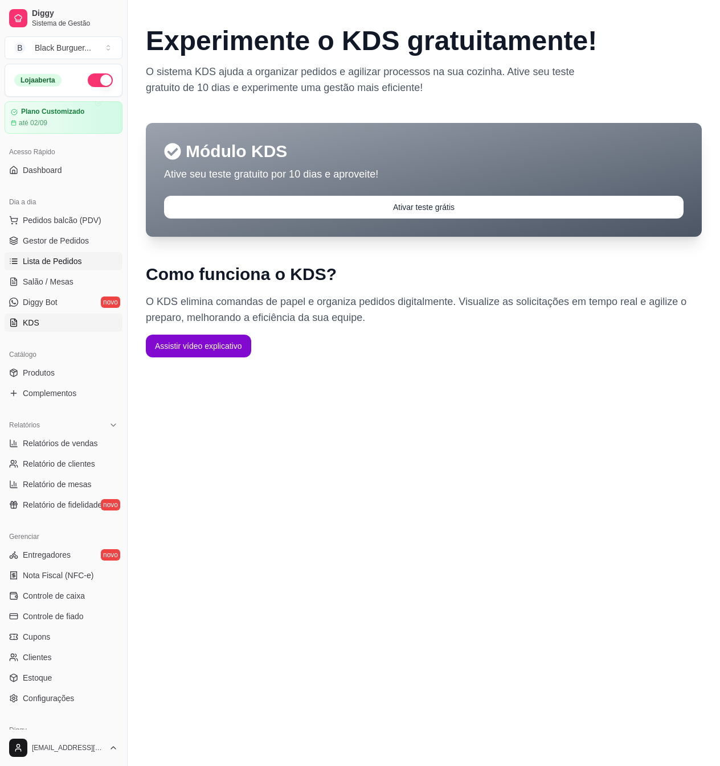
click at [64, 256] on span "Lista de Pedidos" at bounding box center [52, 261] width 59 height 11
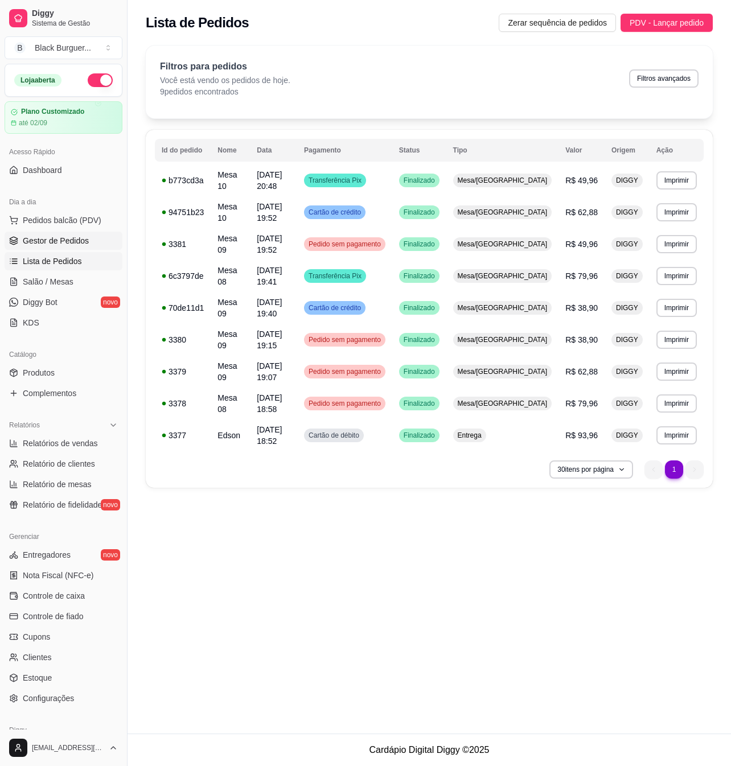
click at [80, 238] on span "Gestor de Pedidos" at bounding box center [56, 240] width 66 height 11
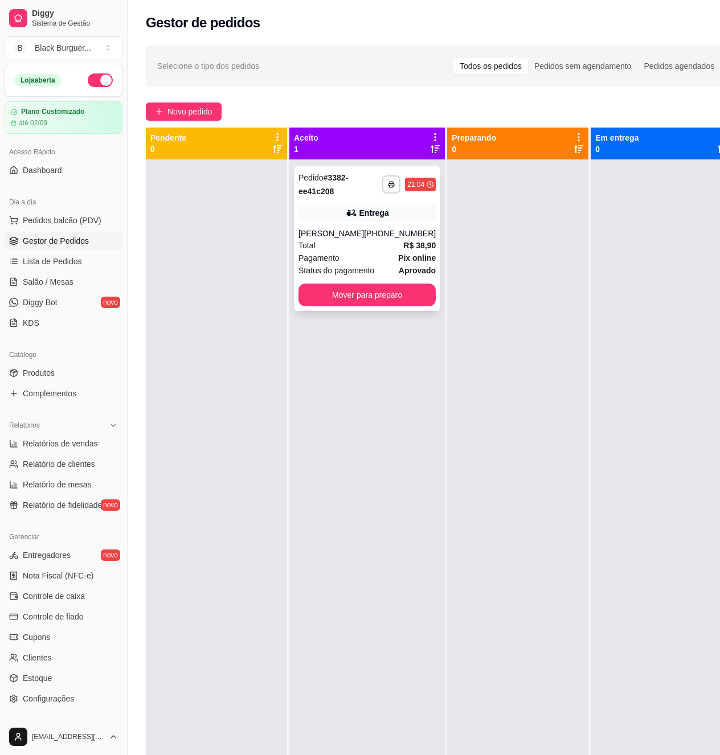
click at [374, 237] on div "[PHONE_NUMBER]" at bounding box center [400, 233] width 72 height 11
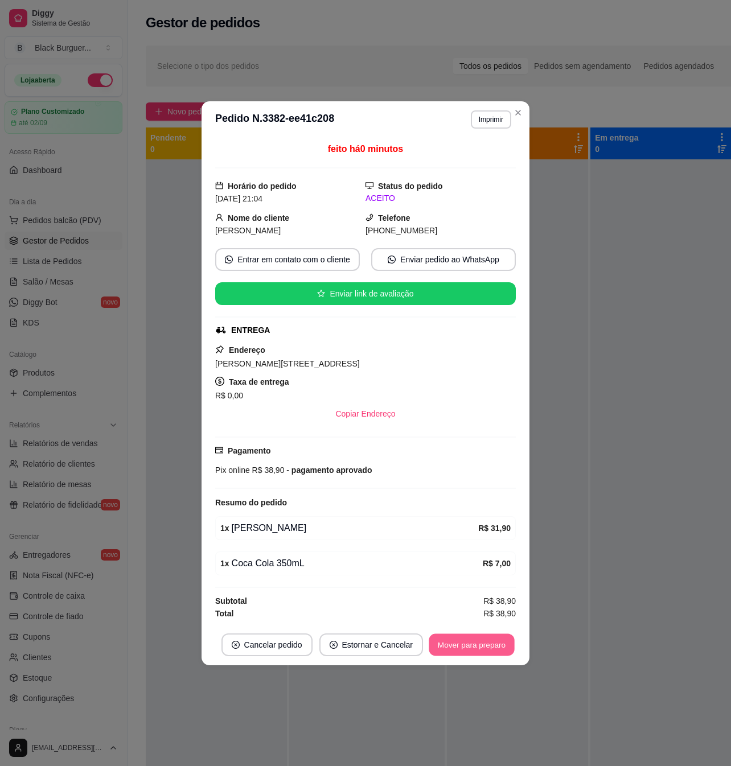
click at [486, 655] on button "Mover para preparo" at bounding box center [471, 645] width 85 height 22
